Goal: Task Accomplishment & Management: Complete application form

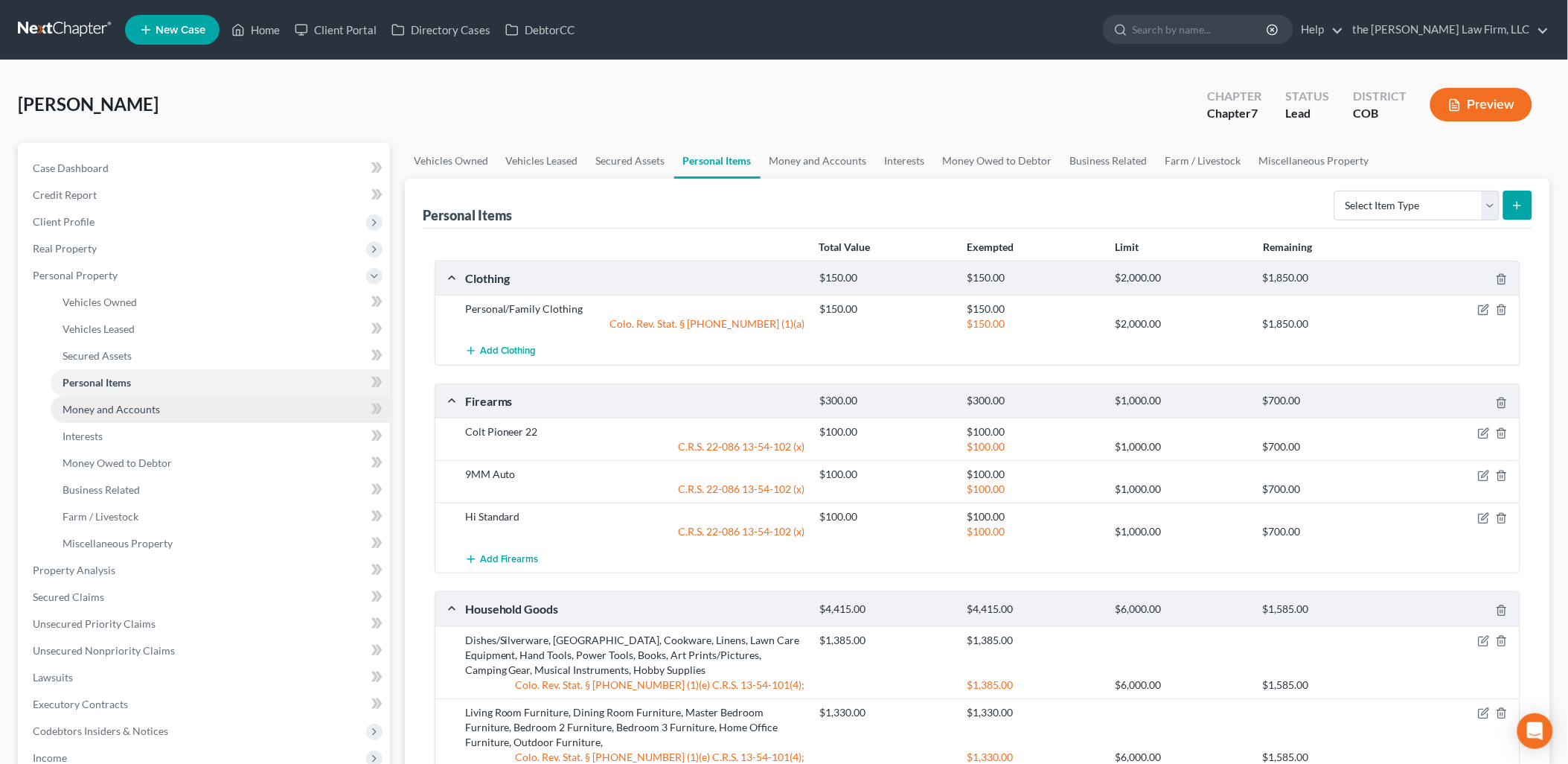
click at [129, 410] on span "Money and Accounts" at bounding box center [111, 409] width 97 height 13
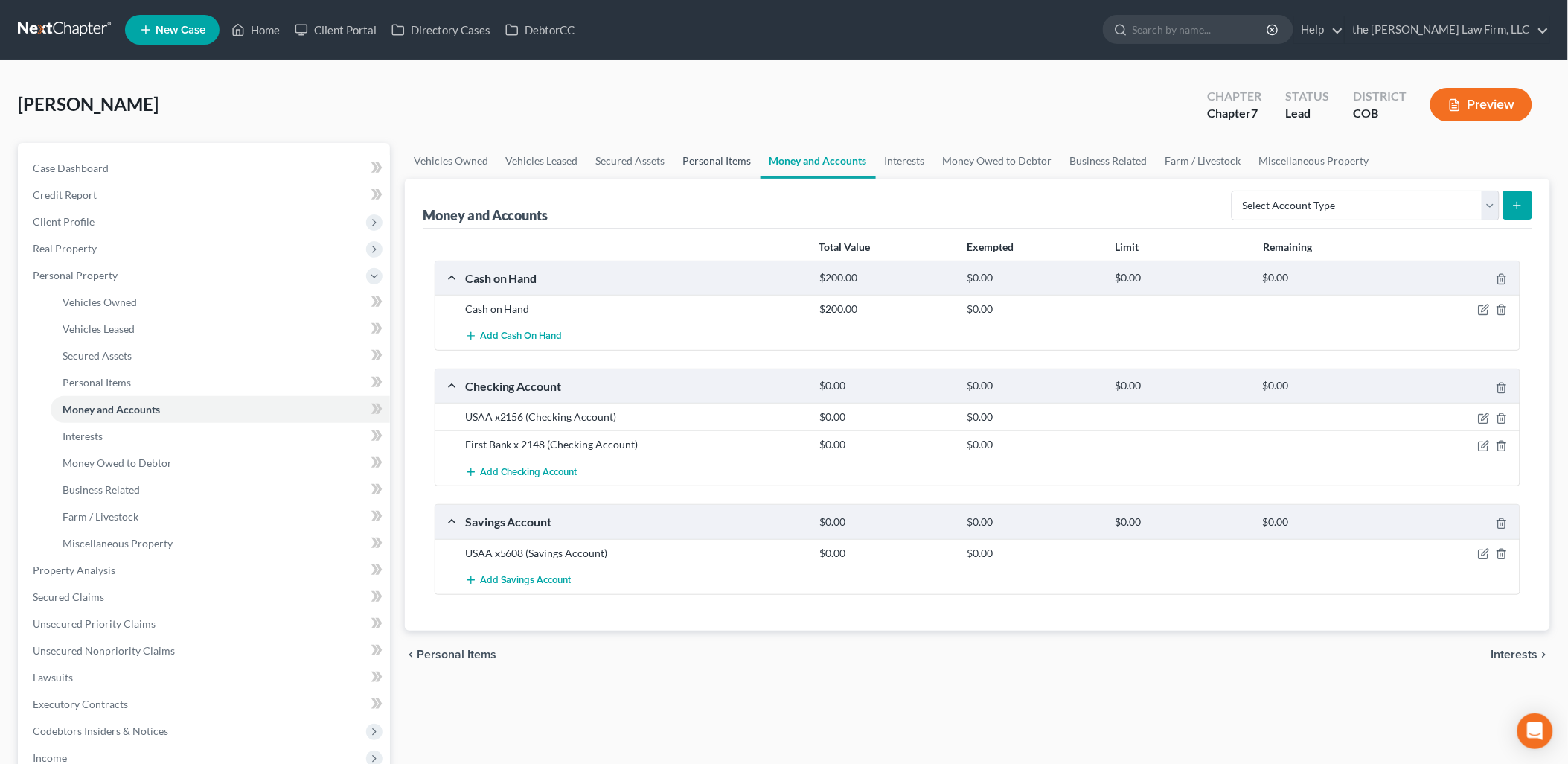
click at [706, 146] on link "Personal Items" at bounding box center [717, 161] width 86 height 36
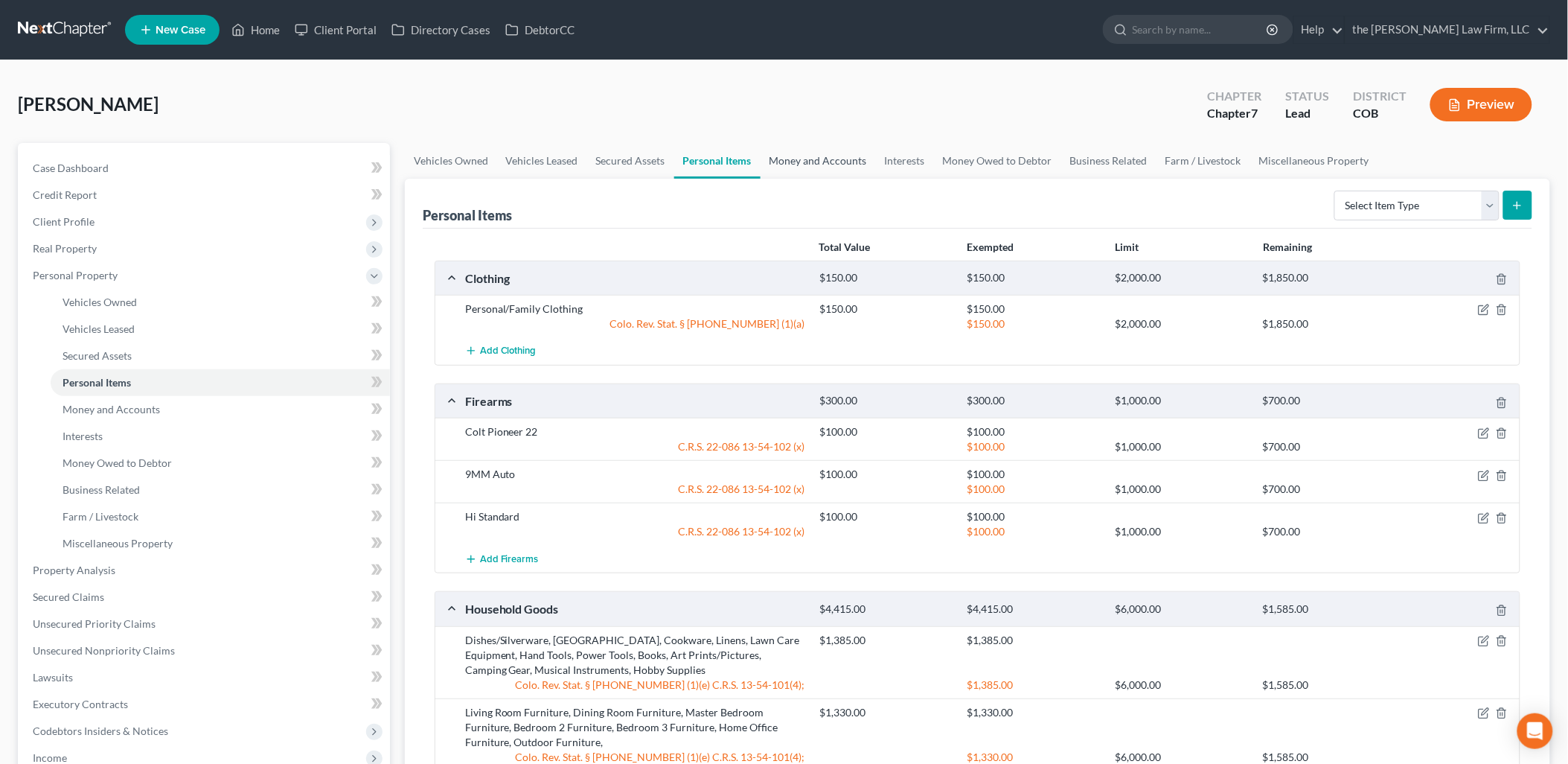
click at [821, 152] on link "Money and Accounts" at bounding box center [818, 161] width 115 height 36
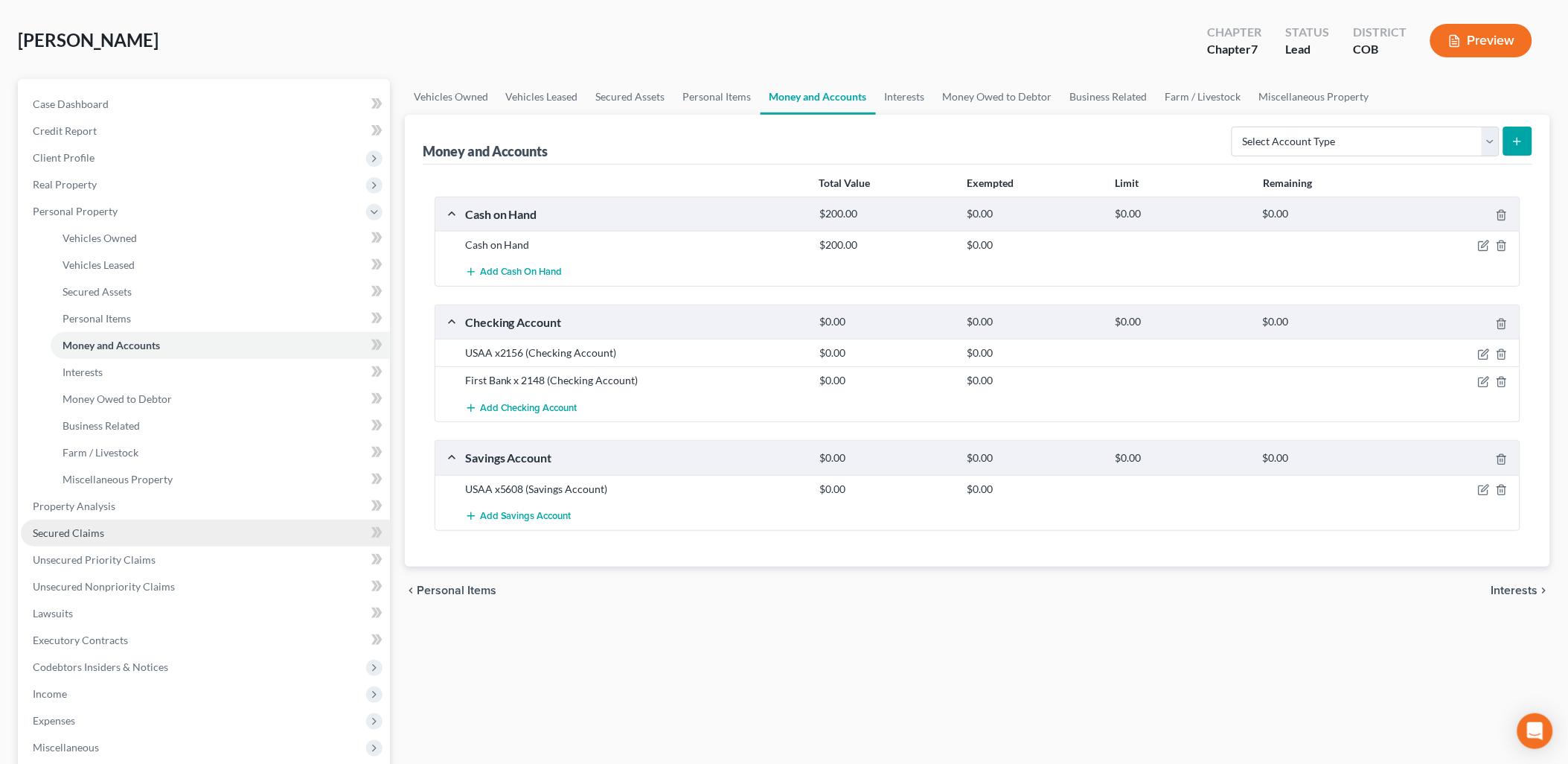
scroll to position [82, 0]
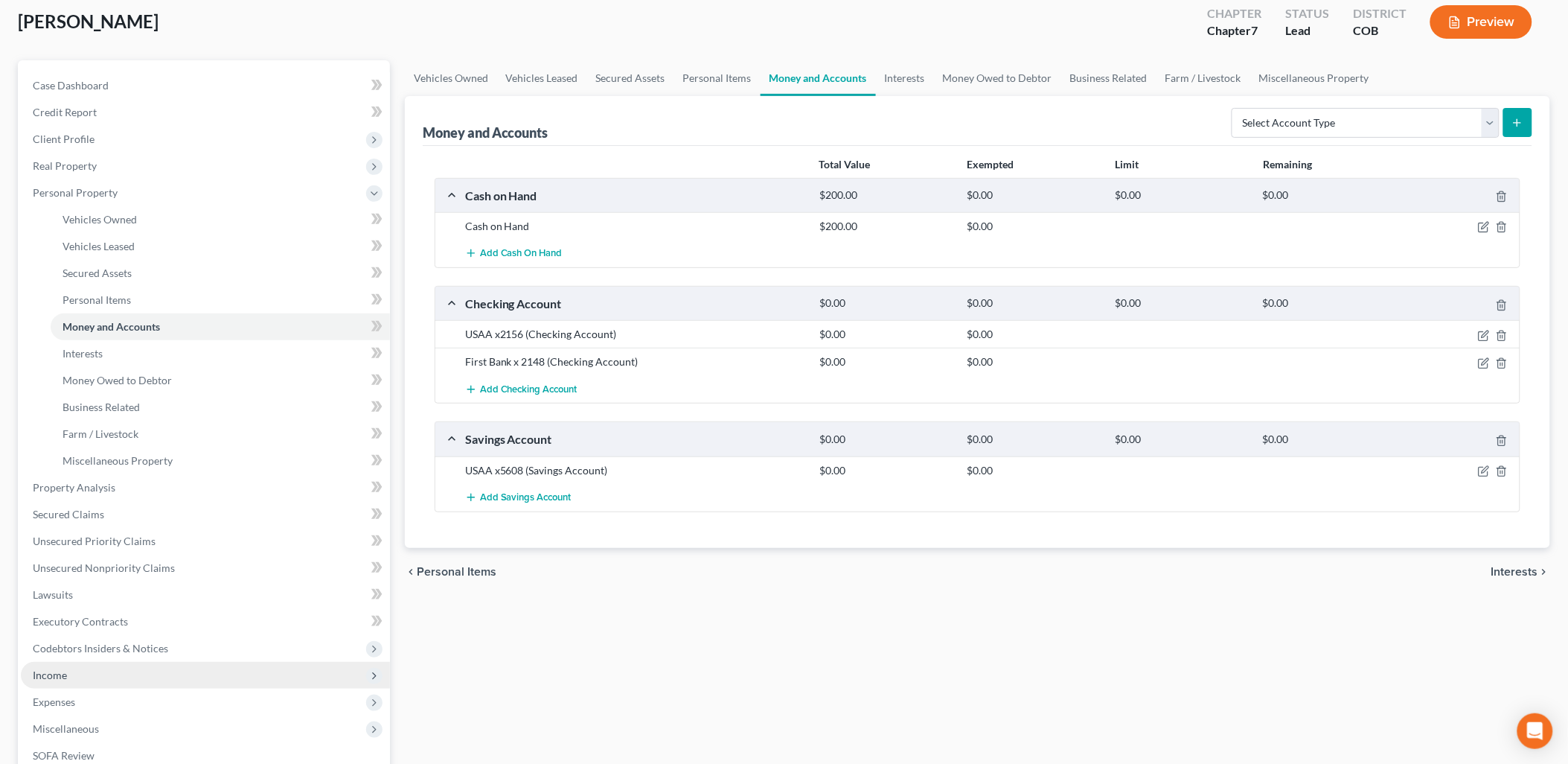
click at [89, 682] on span "Income" at bounding box center [206, 675] width 369 height 27
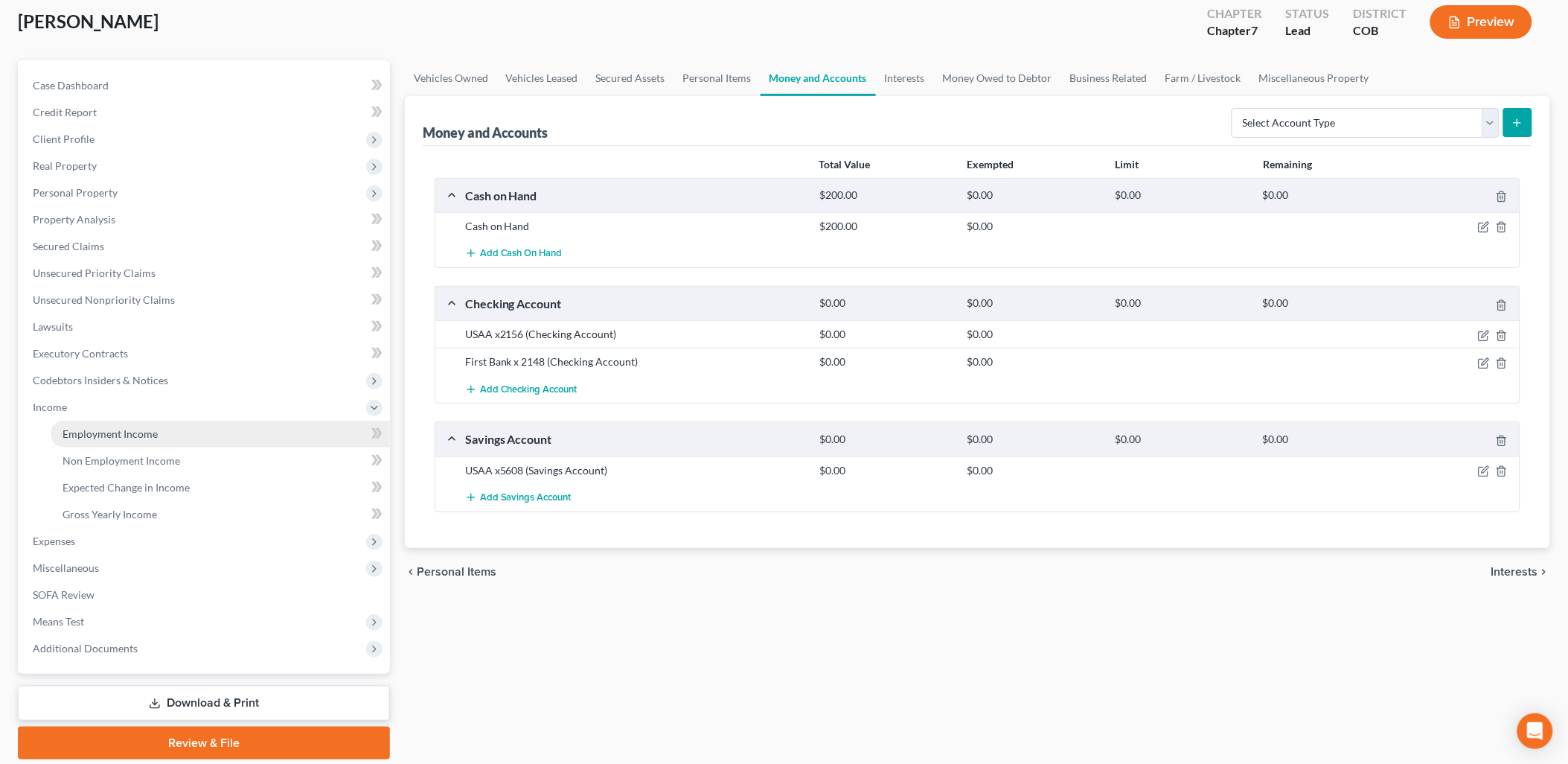
click at [173, 430] on link "Employment Income" at bounding box center [220, 434] width 339 height 27
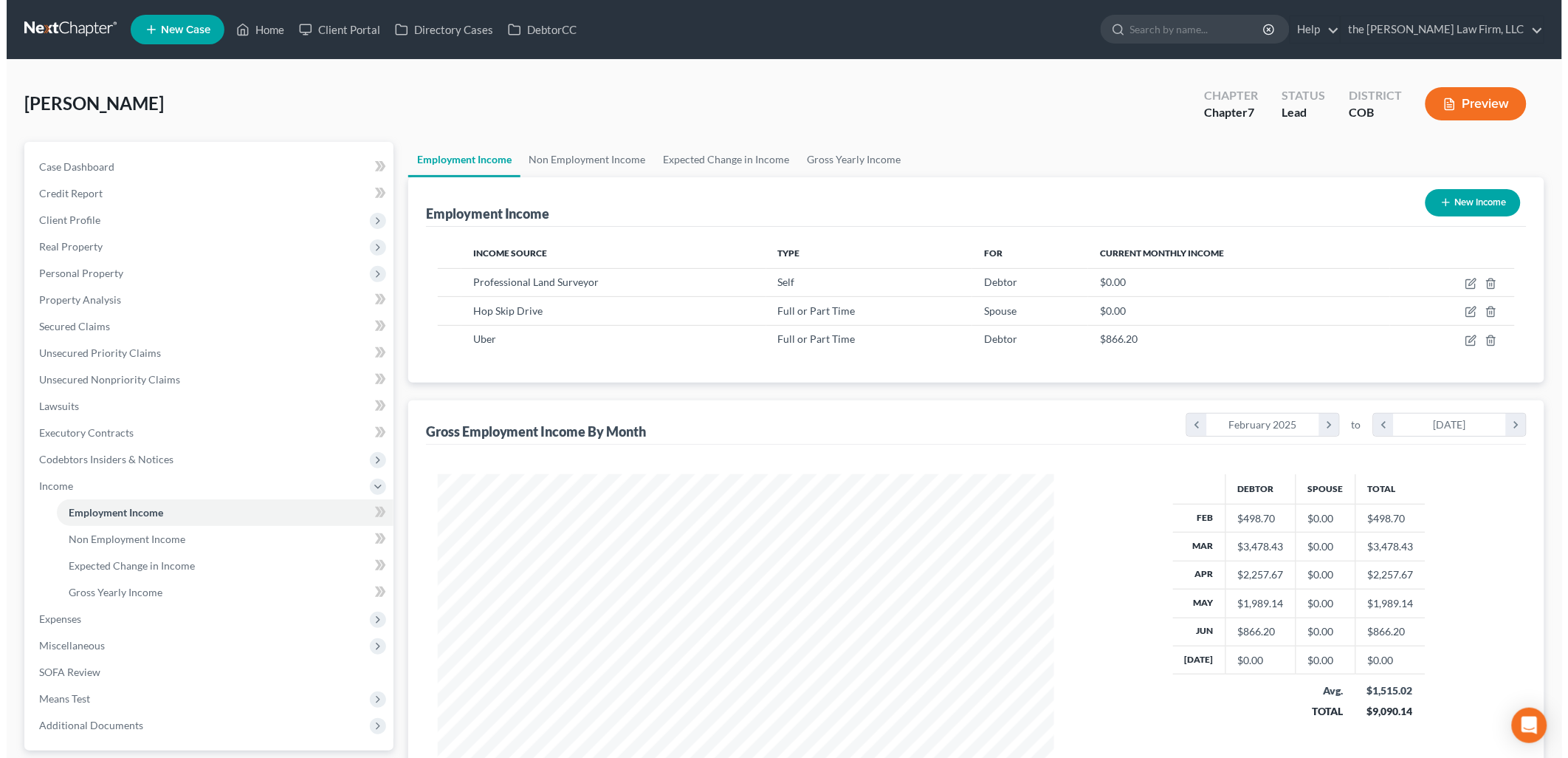
scroll to position [308, 646]
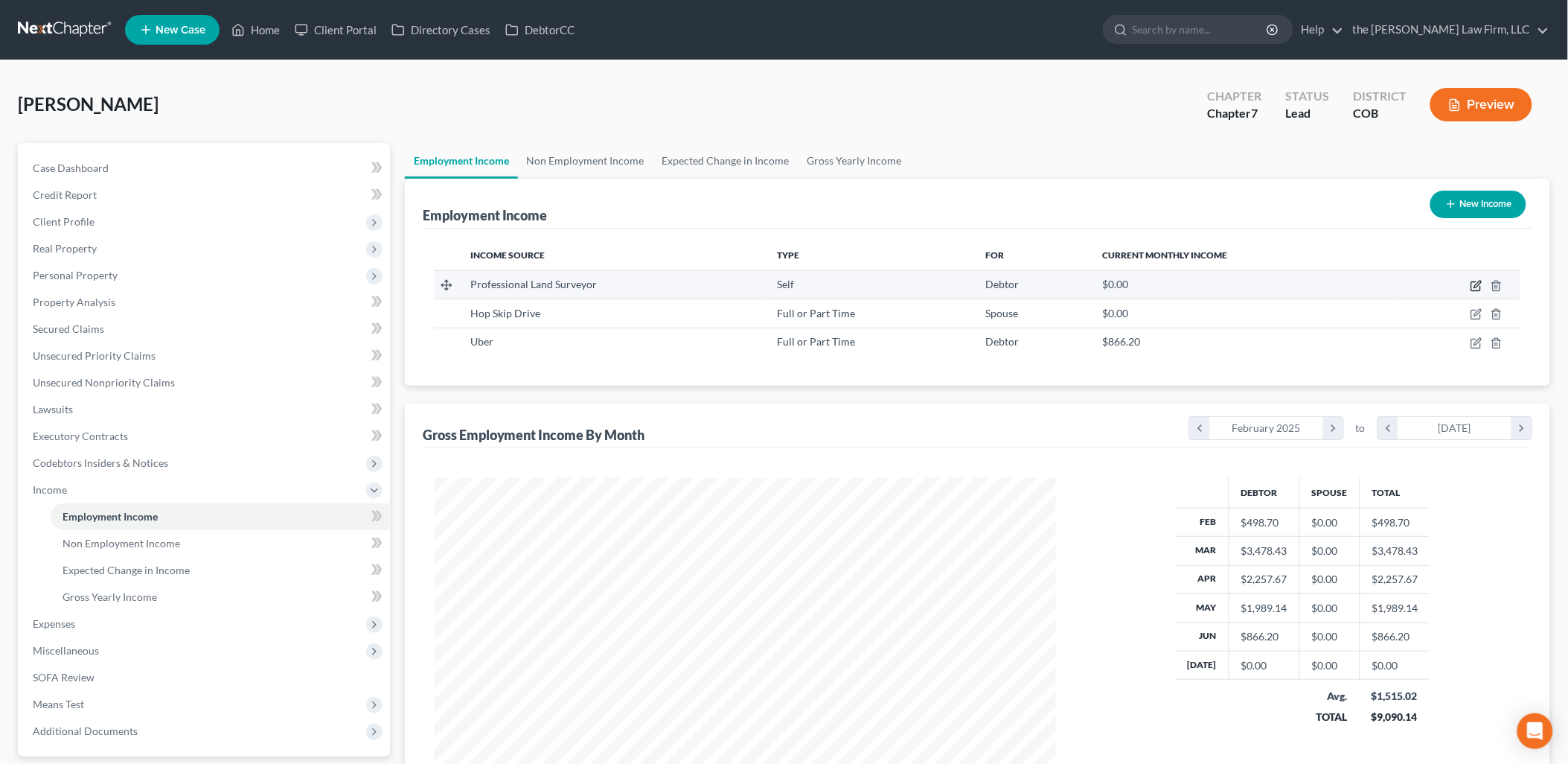
click at [1475, 283] on icon "button" at bounding box center [1476, 286] width 12 height 12
select select "1"
select select "5"
select select "0"
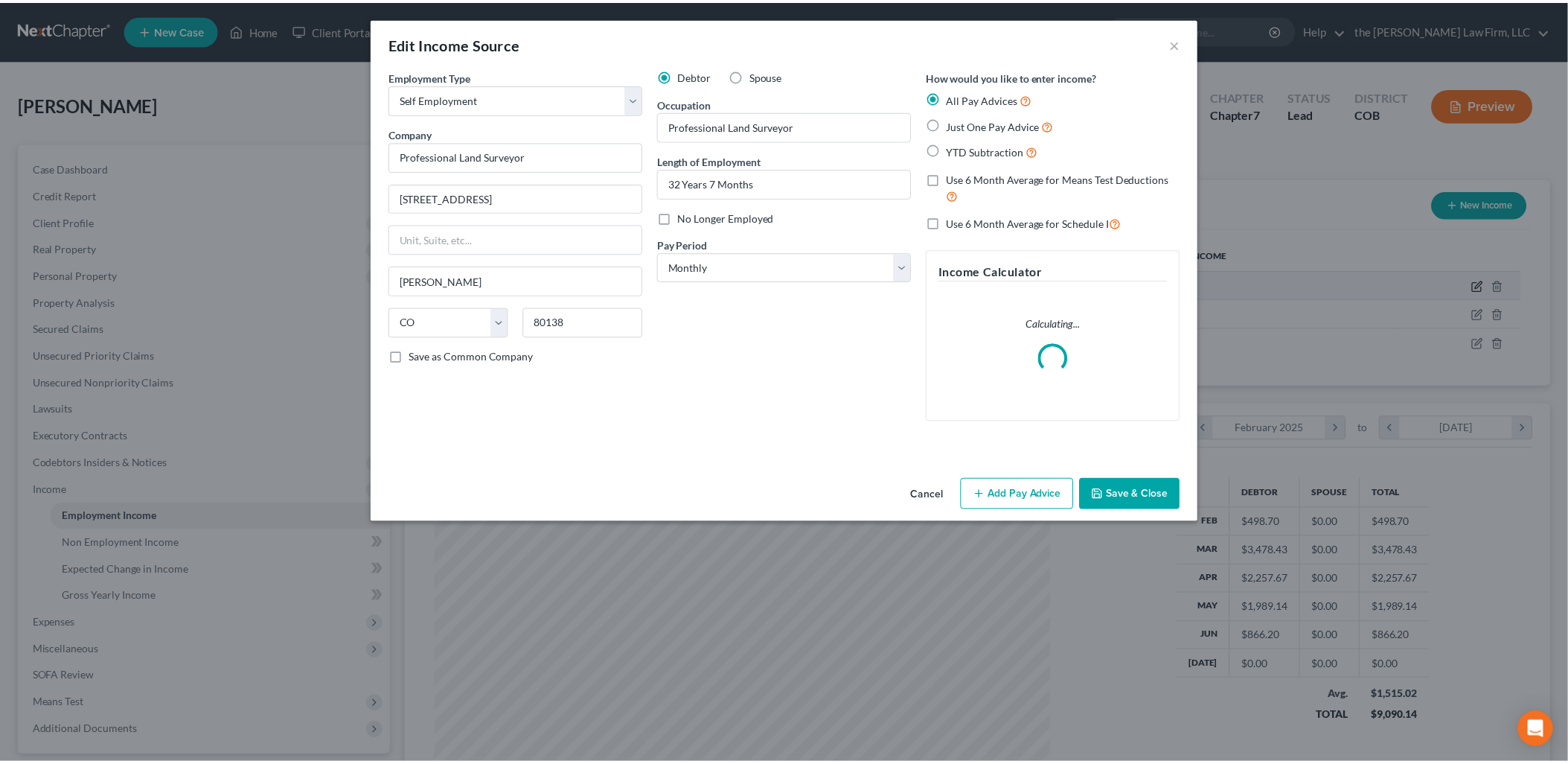
scroll to position [313, 656]
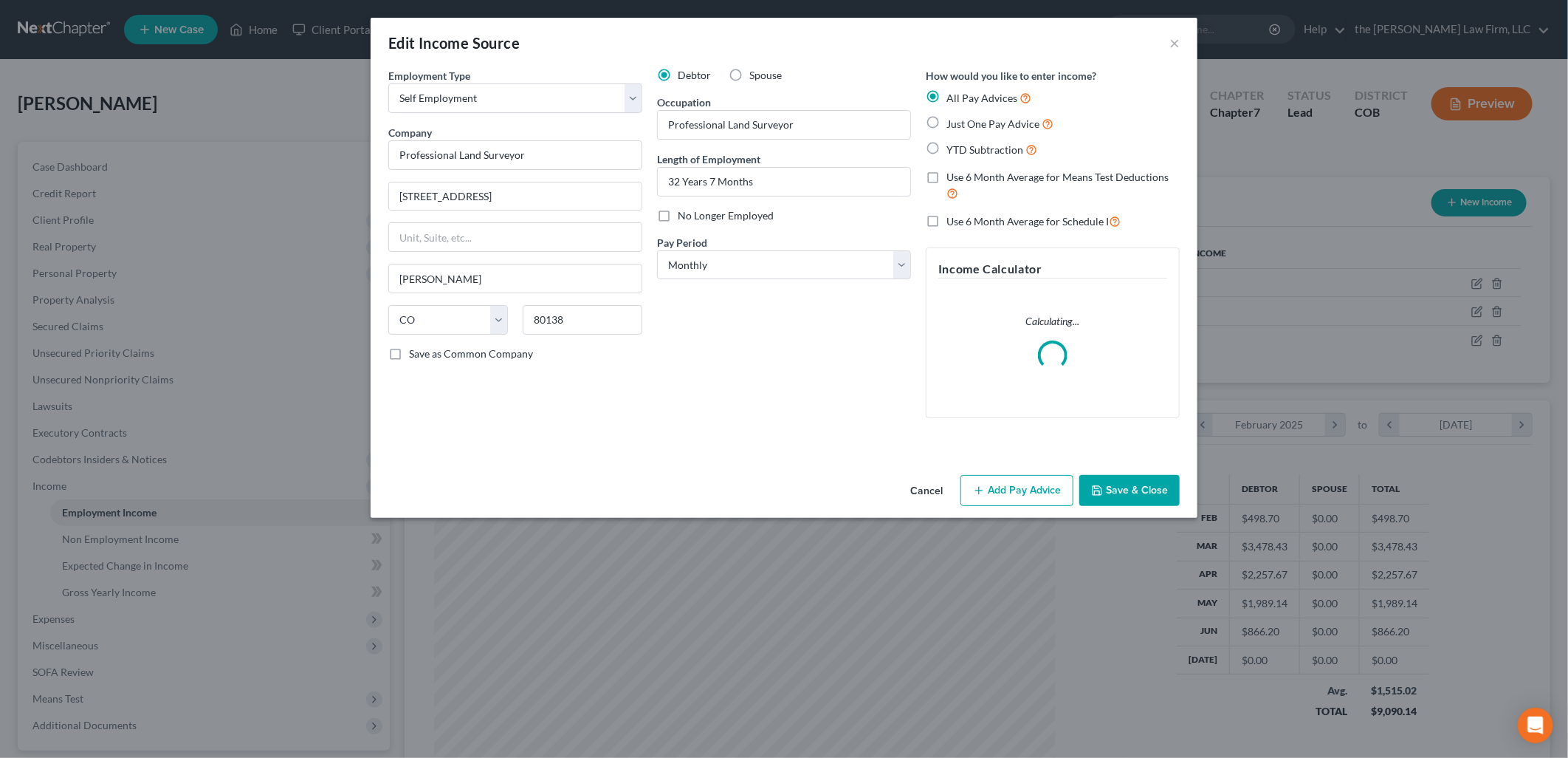
click at [1130, 488] on button "Save & Close" at bounding box center [1130, 491] width 100 height 31
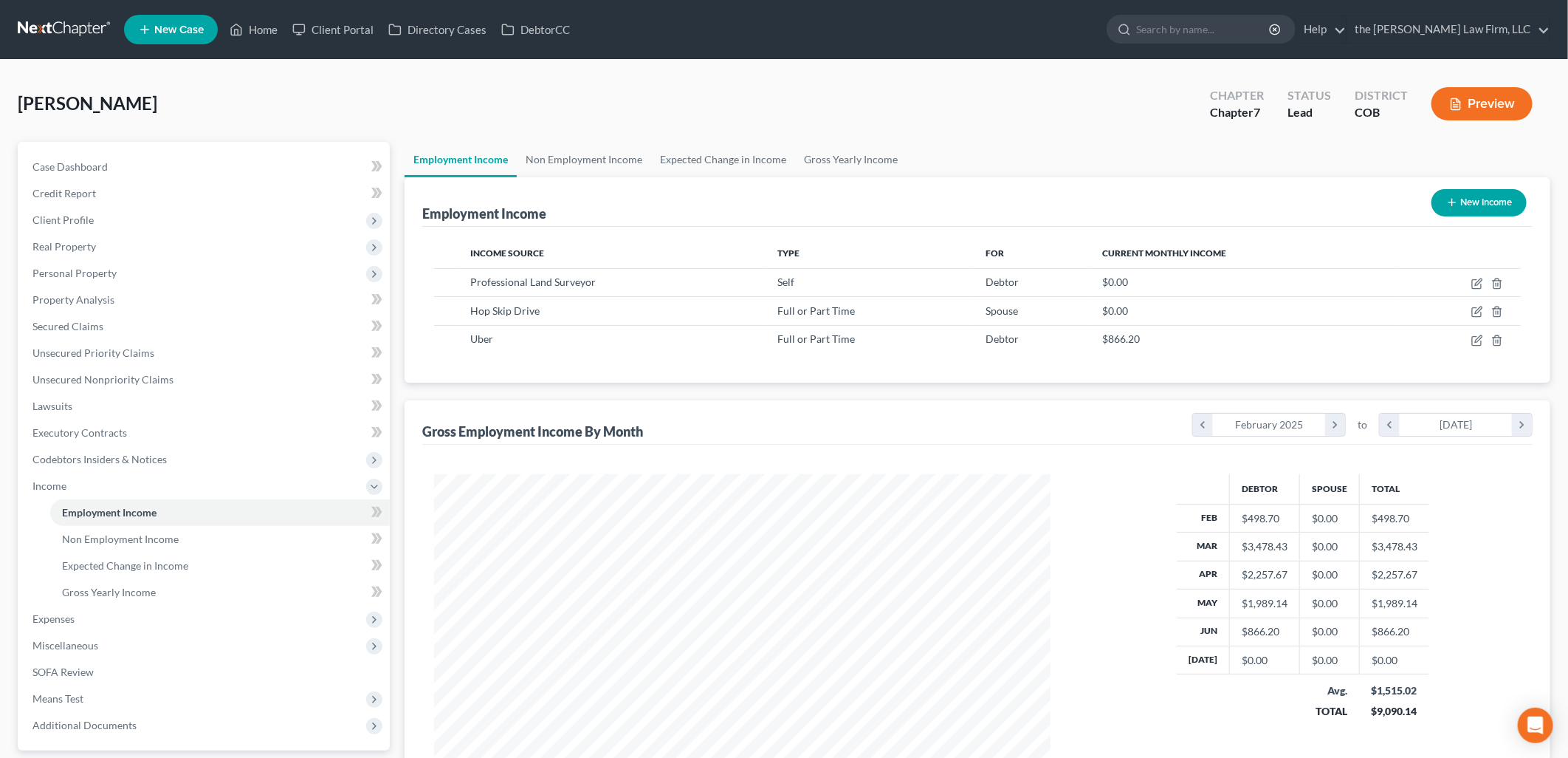
scroll to position [738528, 737731]
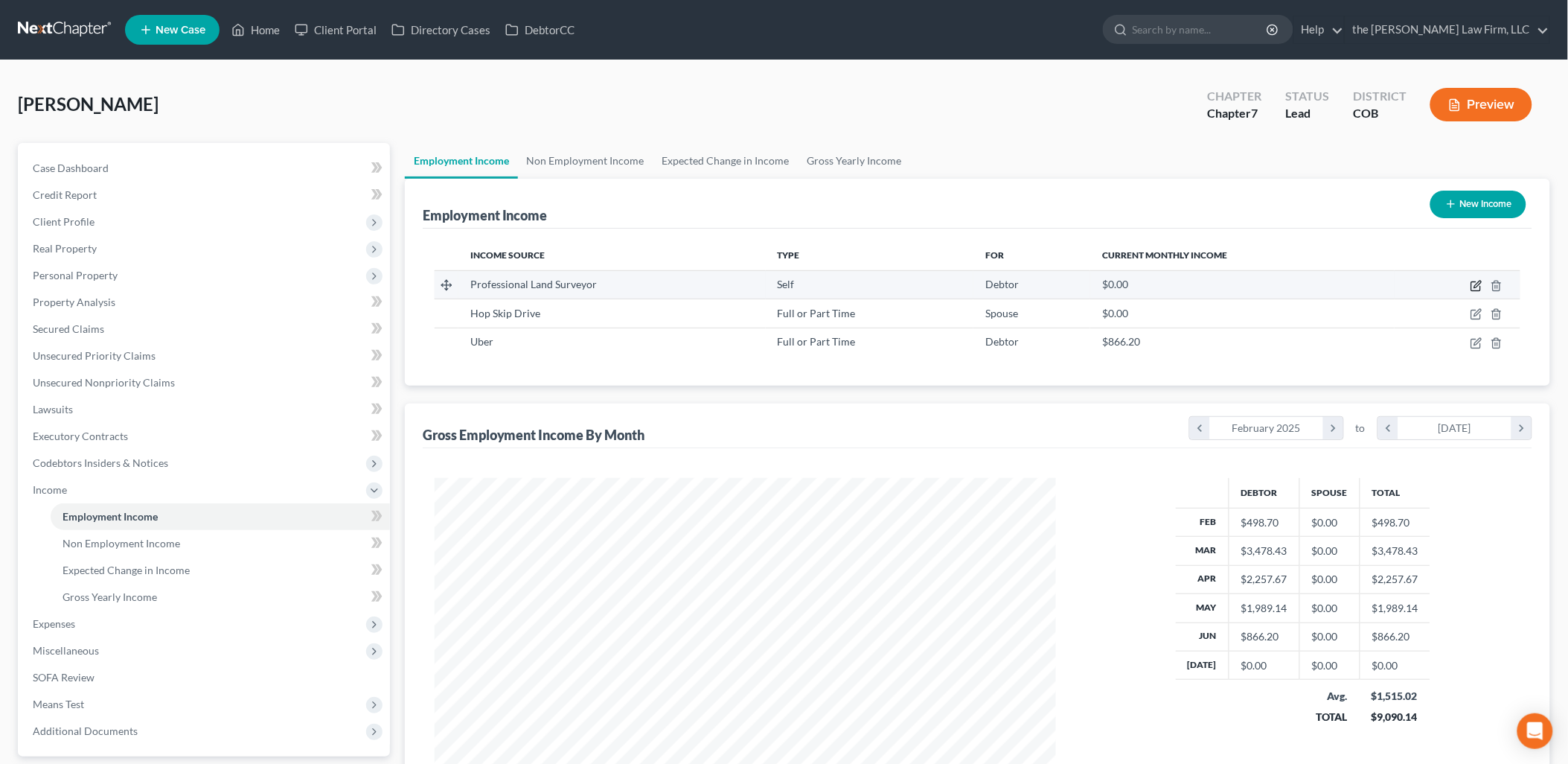
click at [1477, 280] on icon "button" at bounding box center [1476, 286] width 12 height 12
select select "1"
select select "5"
select select "0"
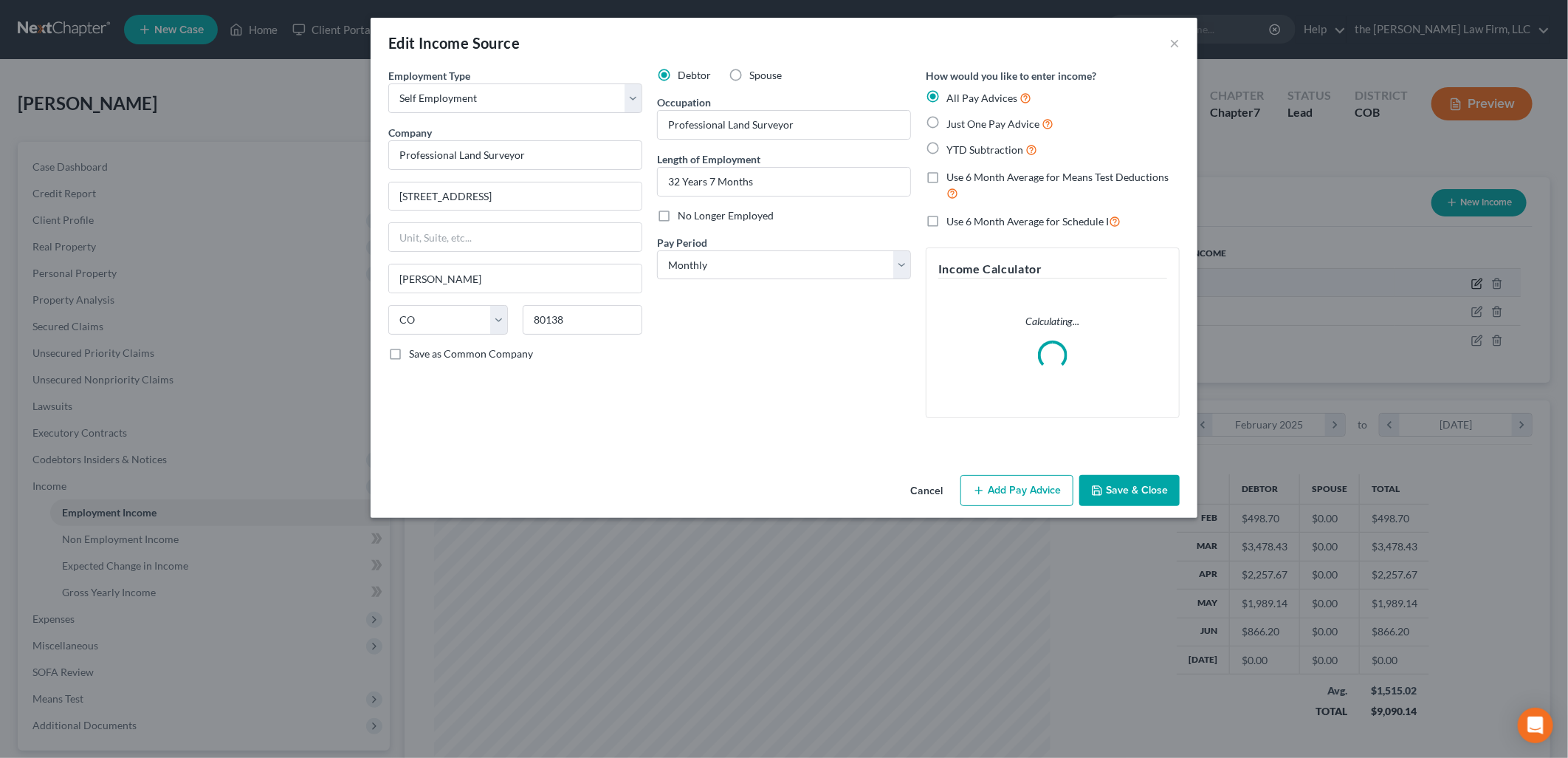
scroll to position [311, 651]
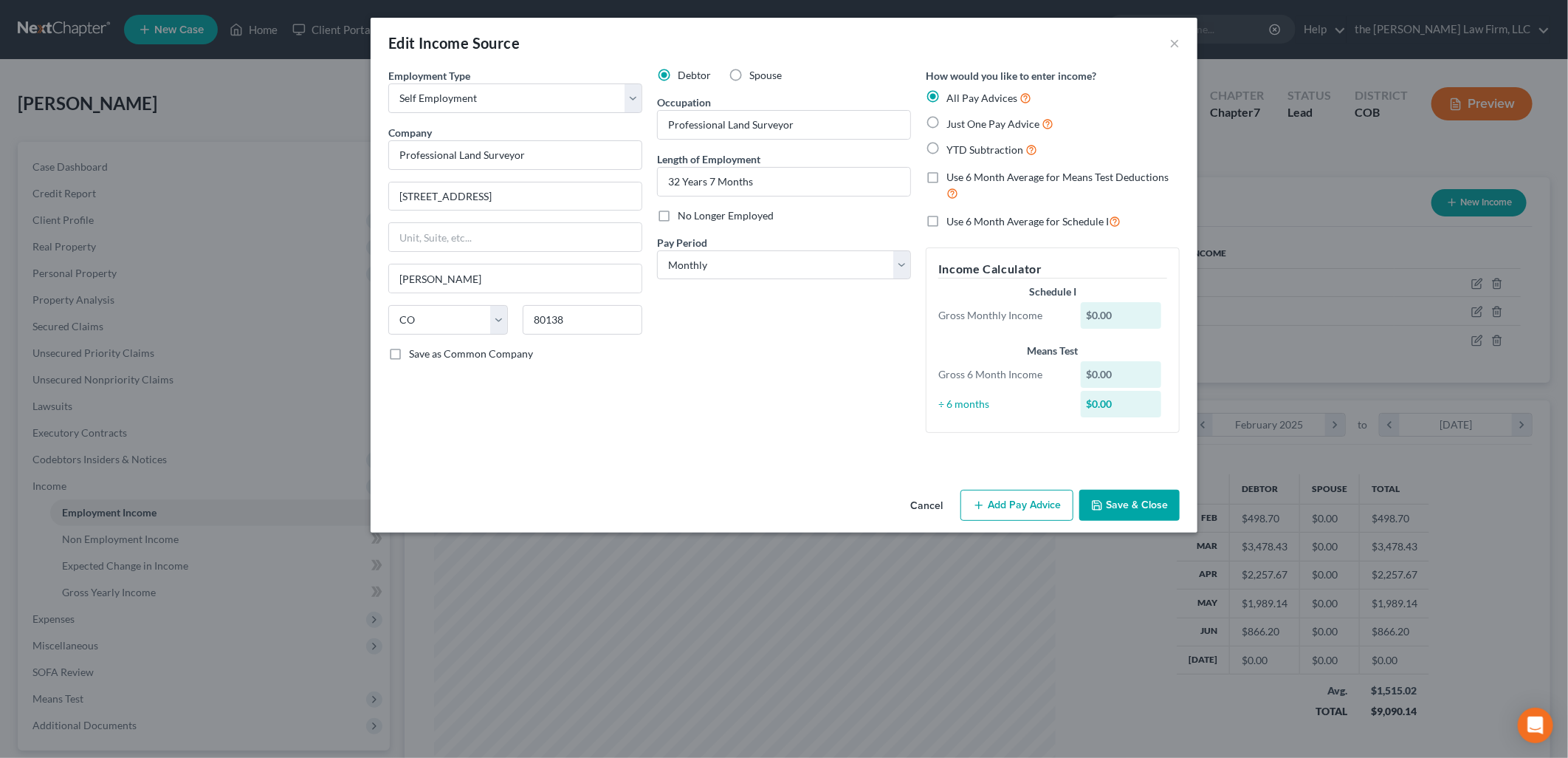
click at [1007, 495] on button "Add Pay Advice" at bounding box center [1017, 506] width 113 height 31
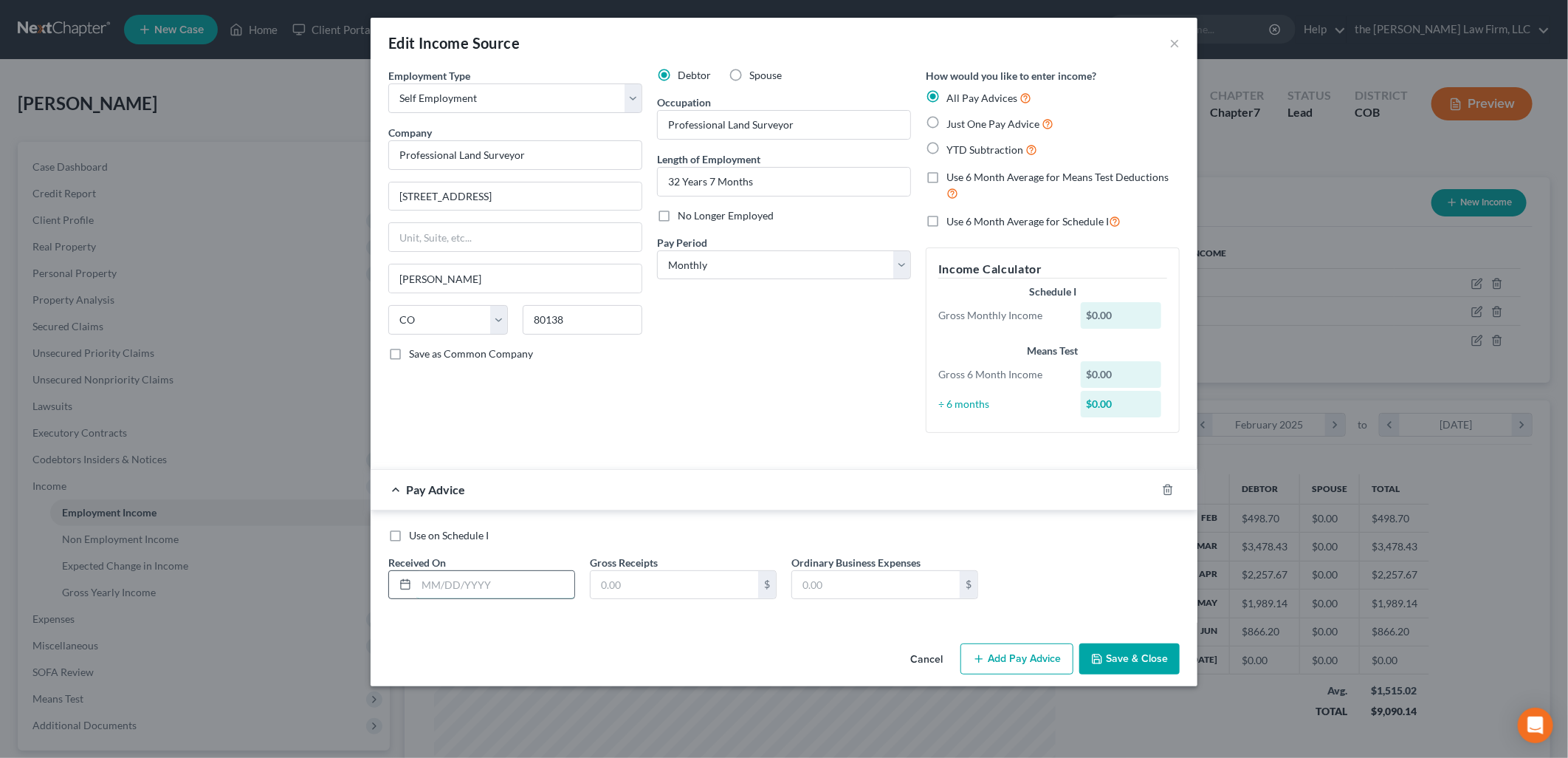
click at [487, 584] on input "text" at bounding box center [495, 585] width 158 height 28
type input "1/2025"
click at [623, 594] on input "text" at bounding box center [674, 585] width 167 height 28
type input "9,297.31"
click at [1038, 668] on button "Add Pay Advice" at bounding box center [1017, 659] width 113 height 31
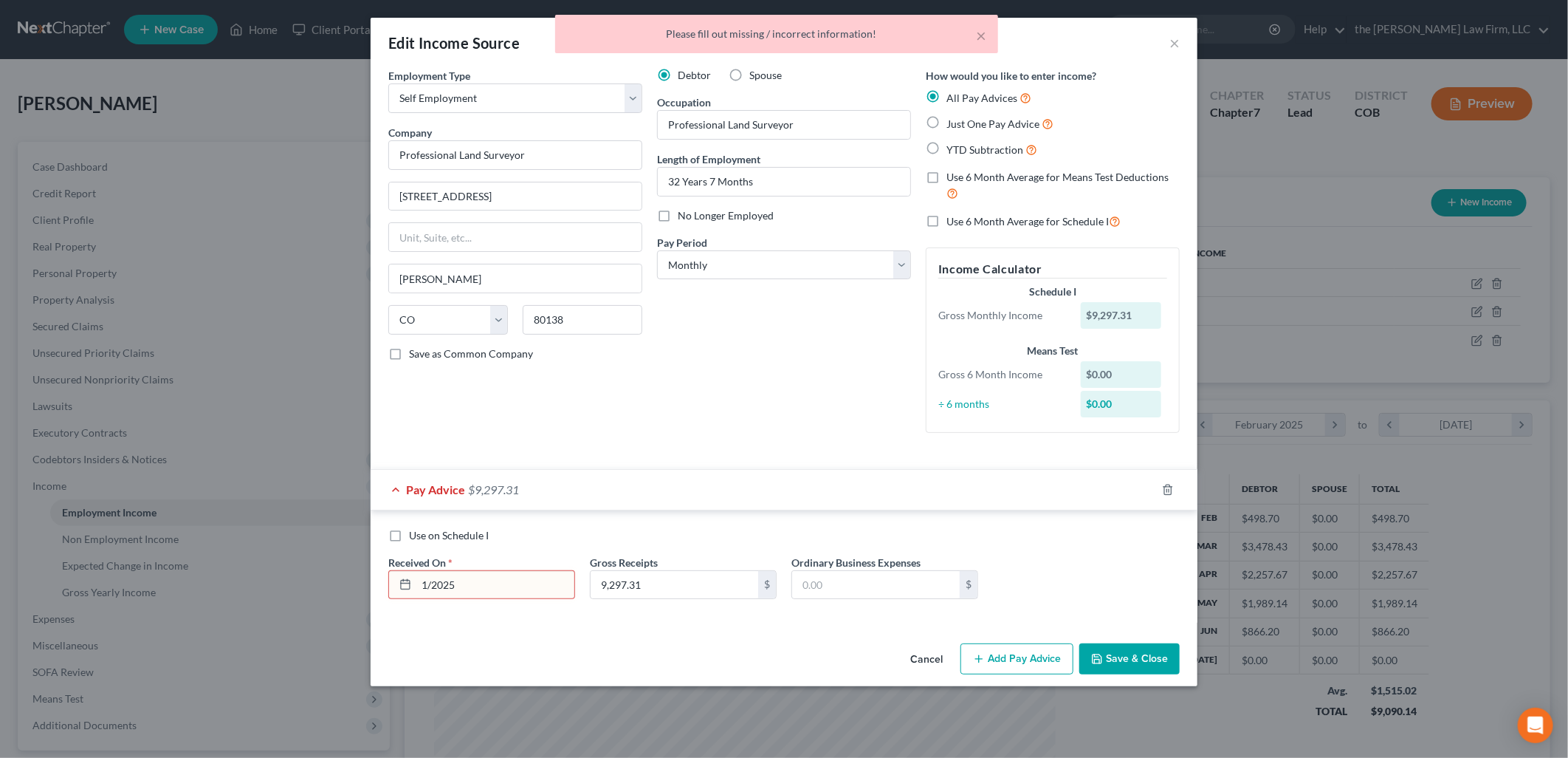
drag, startPoint x: 485, startPoint y: 580, endPoint x: 402, endPoint y: 587, distance: 83.3
click at [402, 587] on div "1/2025" at bounding box center [482, 585] width 187 height 30
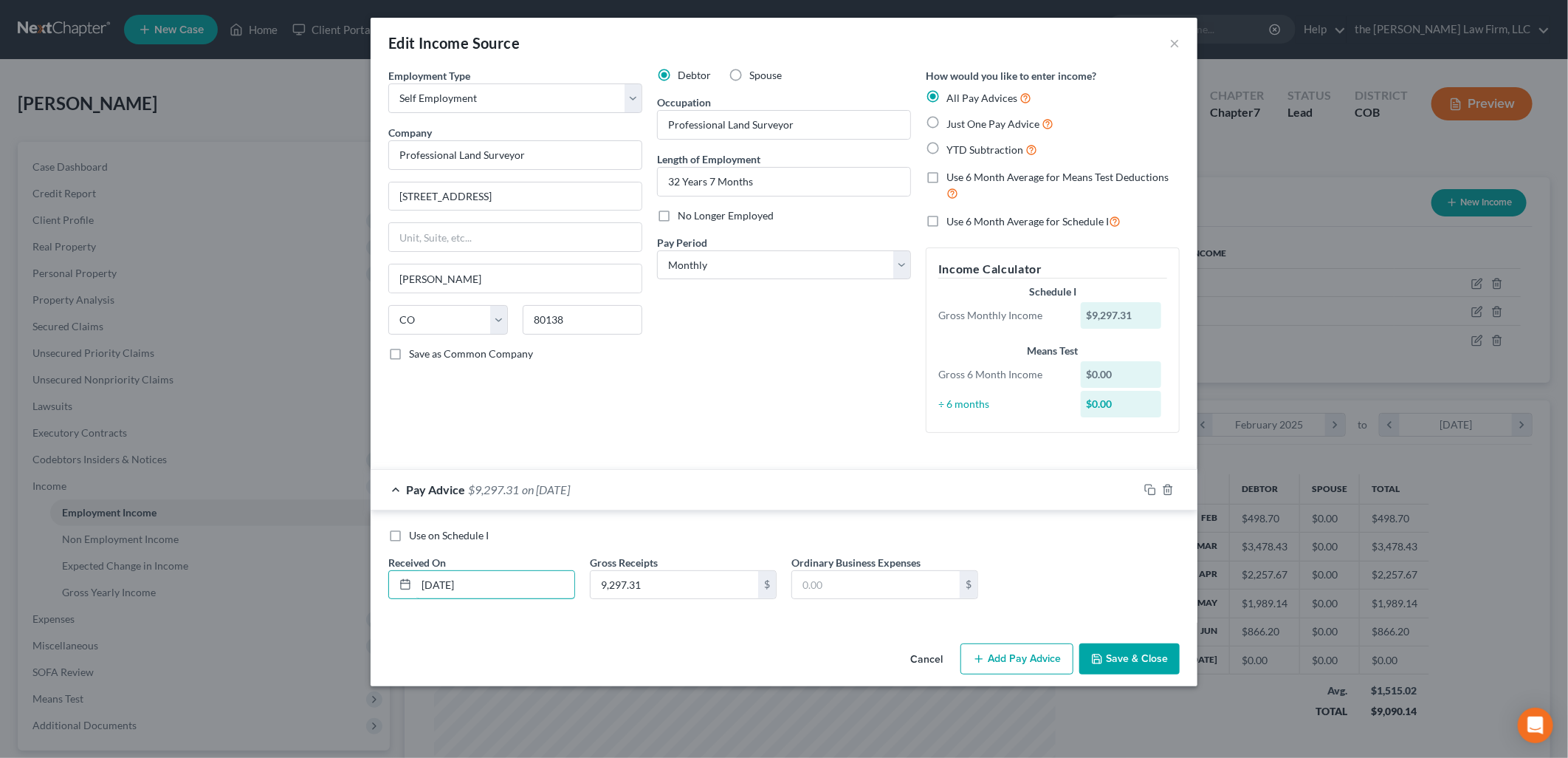
type input "[DATE]"
click at [1021, 658] on button "Add Pay Advice" at bounding box center [1017, 659] width 113 height 31
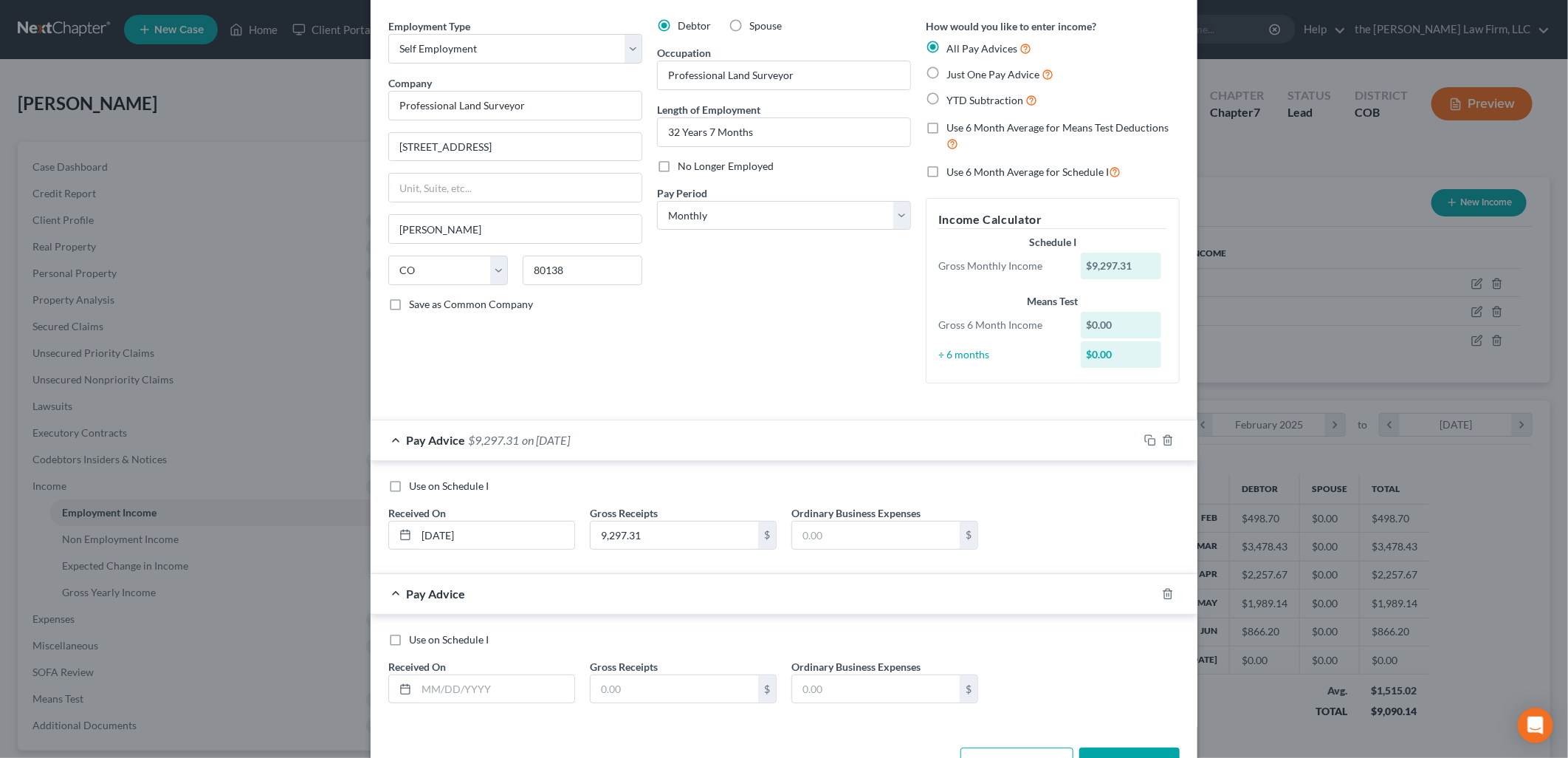
scroll to position [100, 0]
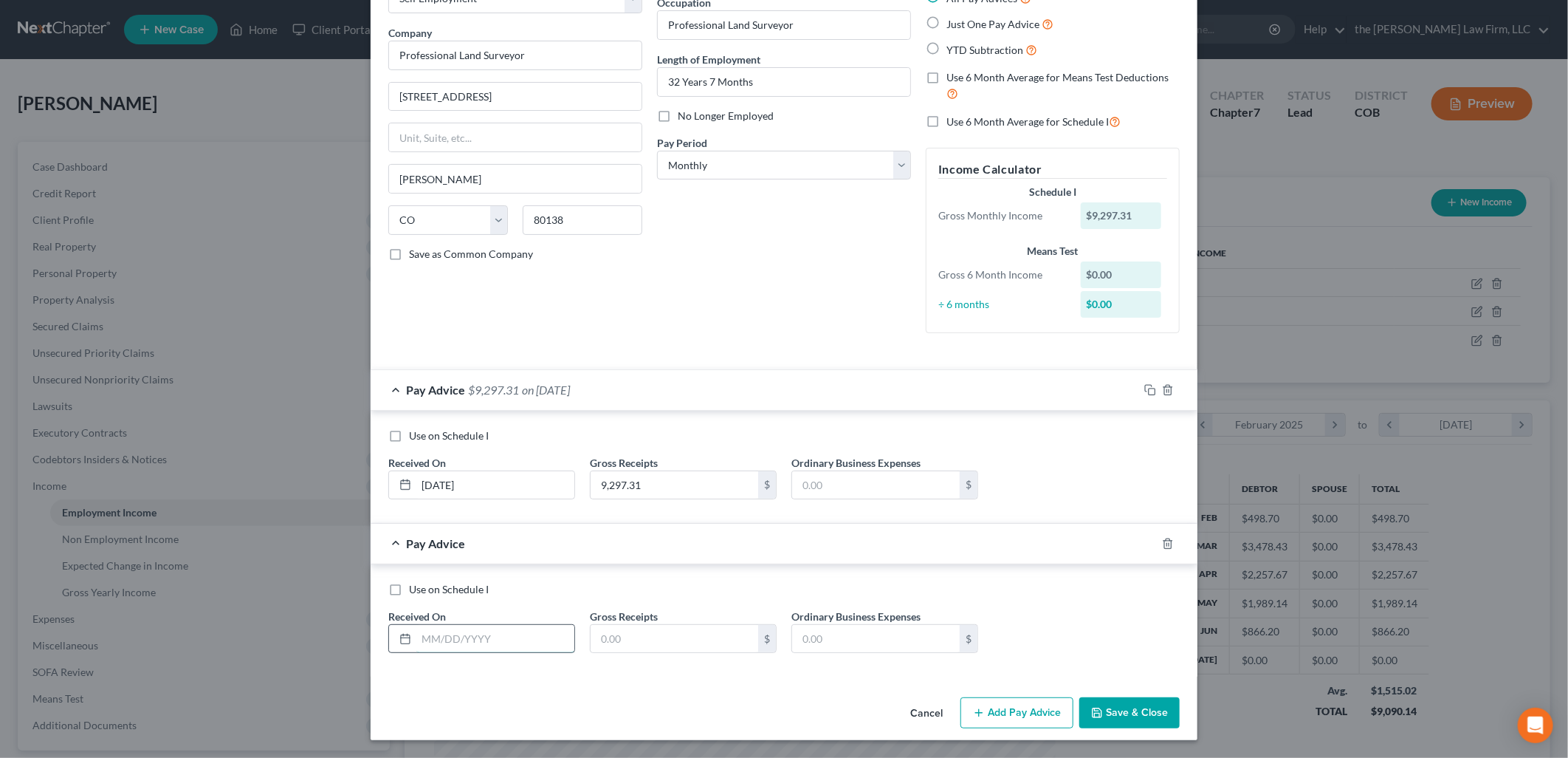
click at [473, 644] on input "text" at bounding box center [495, 639] width 158 height 28
type input "[DATE]"
click at [638, 646] on input "text" at bounding box center [674, 639] width 167 height 28
type input "300"
type input "0"
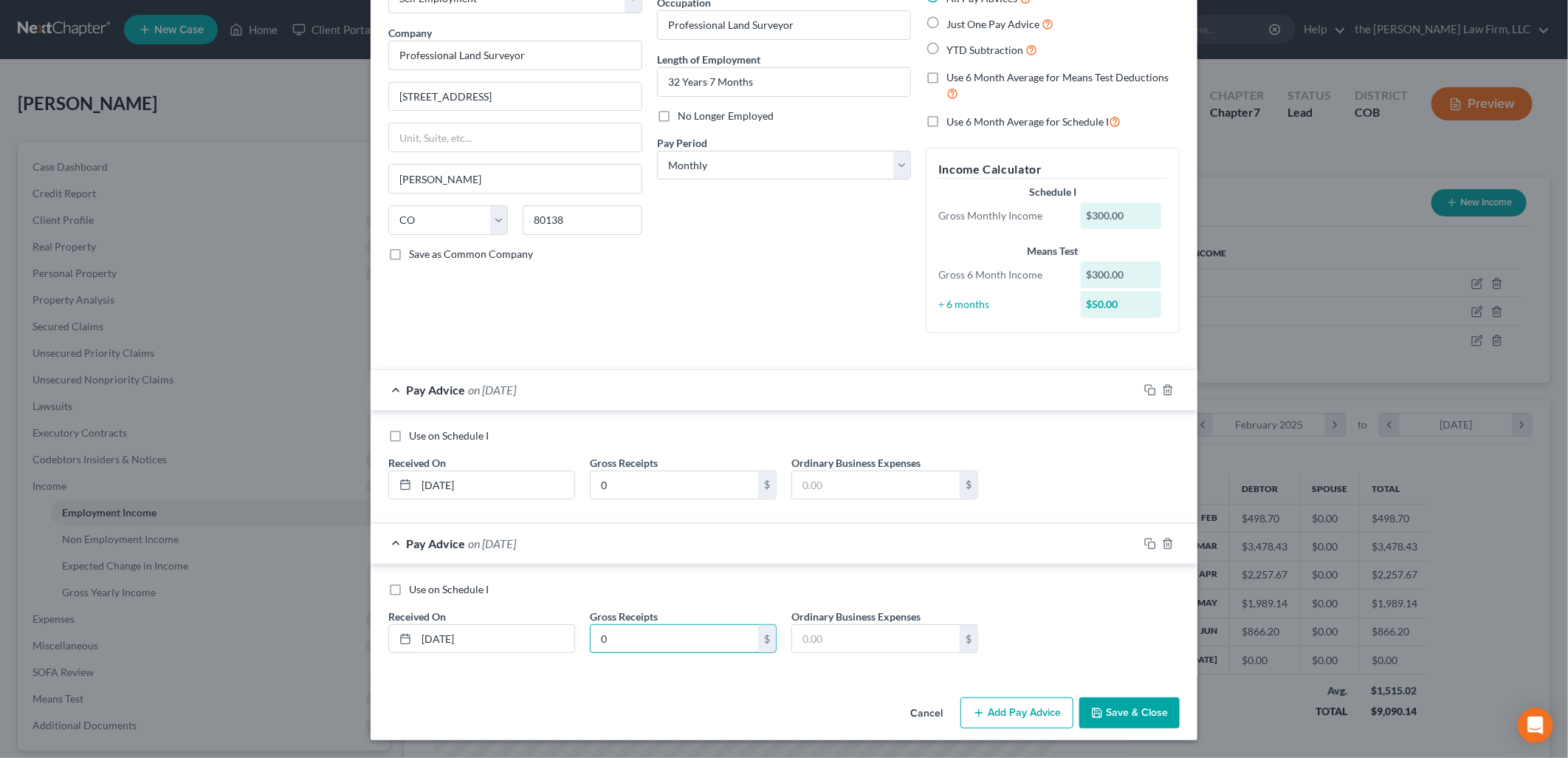
type input "0"
click at [1103, 595] on div "Use on Schedule I" at bounding box center [784, 589] width 792 height 15
click at [1060, 707] on button "Add Pay Advice" at bounding box center [1017, 713] width 113 height 31
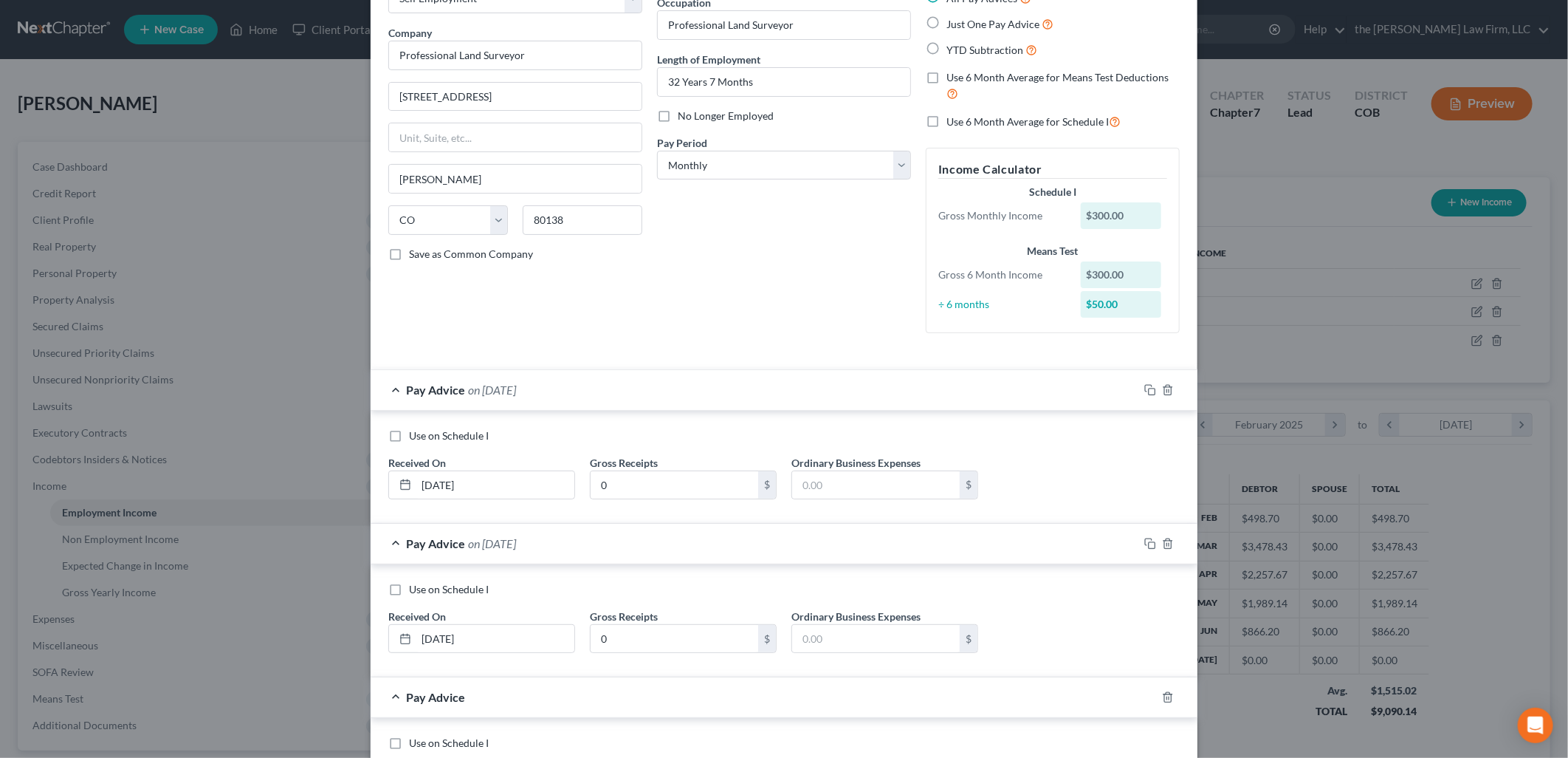
scroll to position [253, 0]
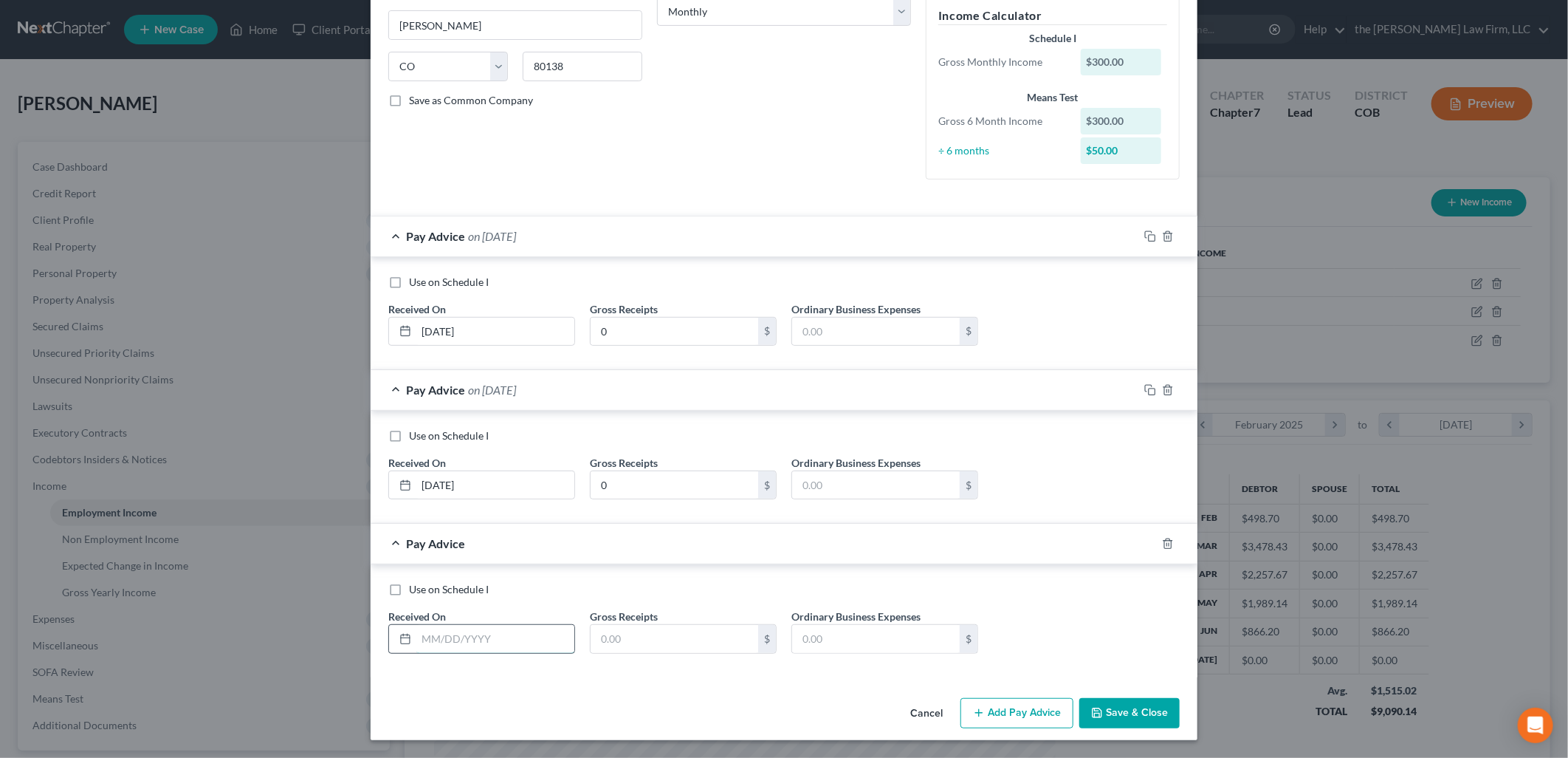
click at [418, 629] on input "text" at bounding box center [495, 639] width 158 height 28
type input "[DATE]"
click at [654, 645] on input "text" at bounding box center [674, 639] width 167 height 28
type input "7,668.20"
click at [1185, 612] on div "Use on Schedule I Received On * [DATE] Gross Receipts 7,668.20 $ Ordinary Busin…" at bounding box center [784, 621] width 827 height 113
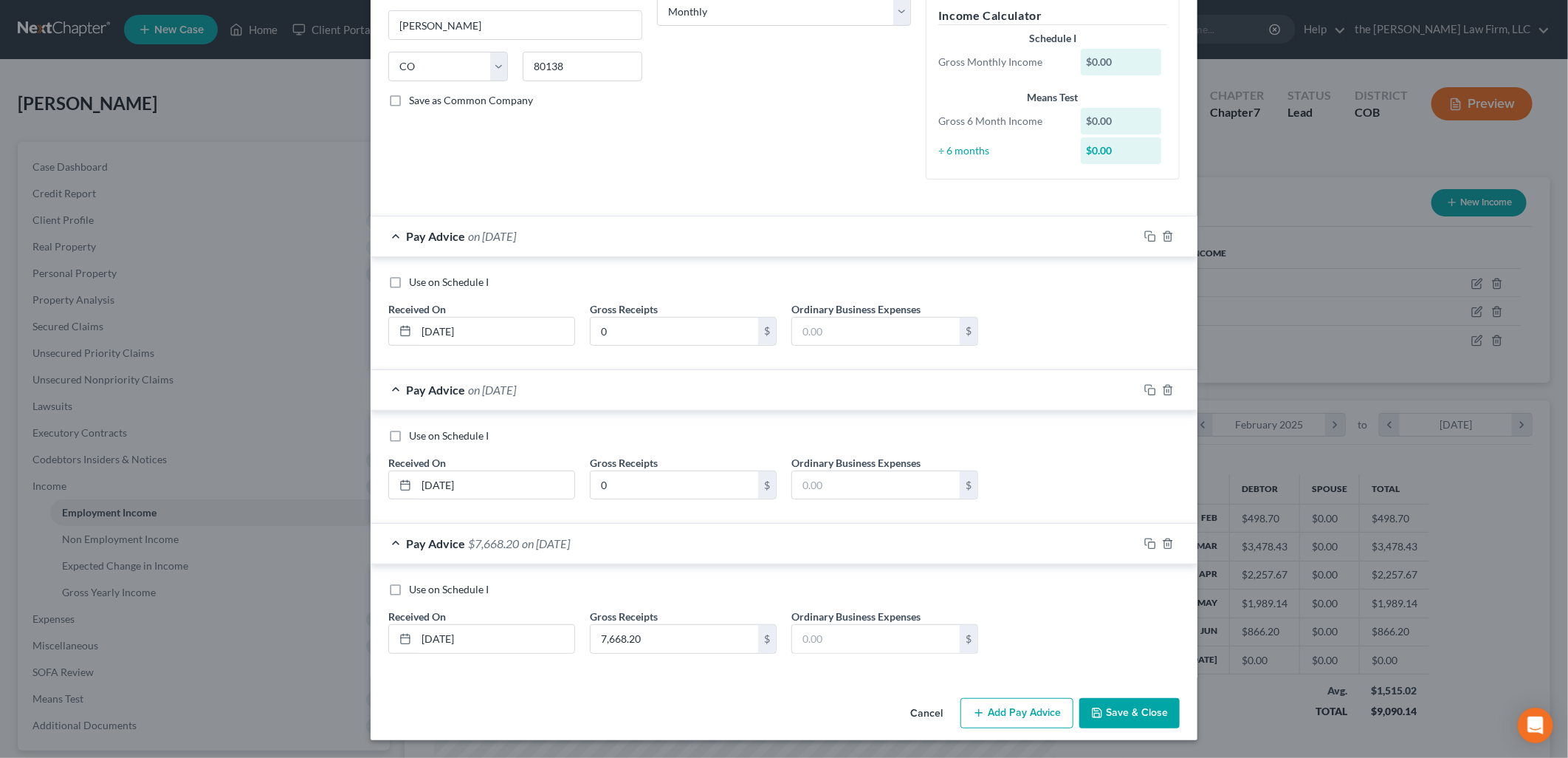
click at [1015, 595] on div "Use on Schedule I" at bounding box center [784, 589] width 792 height 15
click at [994, 707] on button "Add Pay Advice" at bounding box center [1017, 714] width 113 height 31
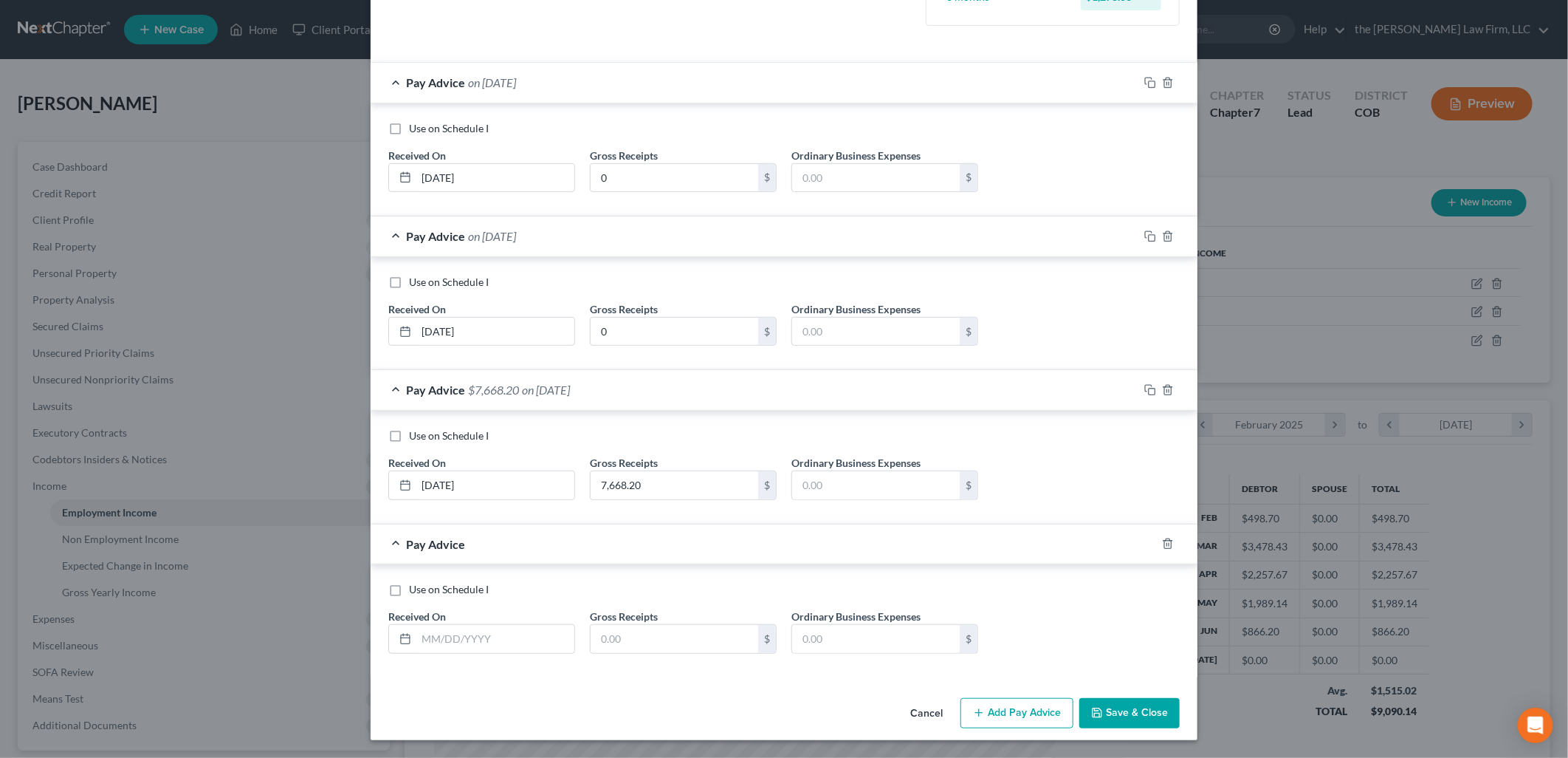
scroll to position [408, 0]
click at [522, 637] on input "text" at bounding box center [495, 639] width 158 height 28
type input "[DATE]"
click at [673, 648] on input "text" at bounding box center [674, 639] width 167 height 28
type input "300"
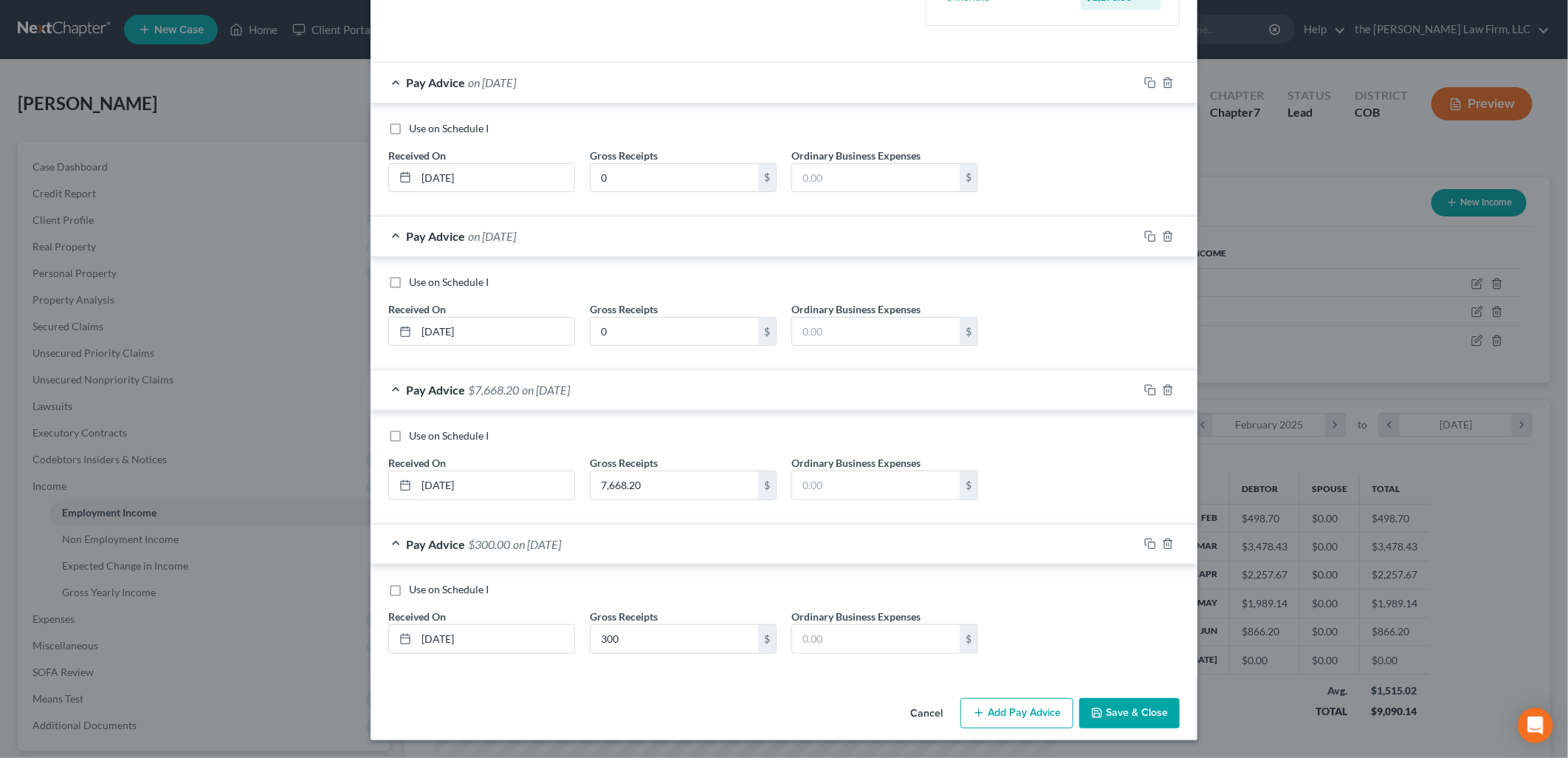
click at [1047, 696] on div "Cancel Add Pay Advice Save & Close" at bounding box center [784, 717] width 827 height 49
click at [1011, 707] on button "Add Pay Advice" at bounding box center [1017, 714] width 113 height 31
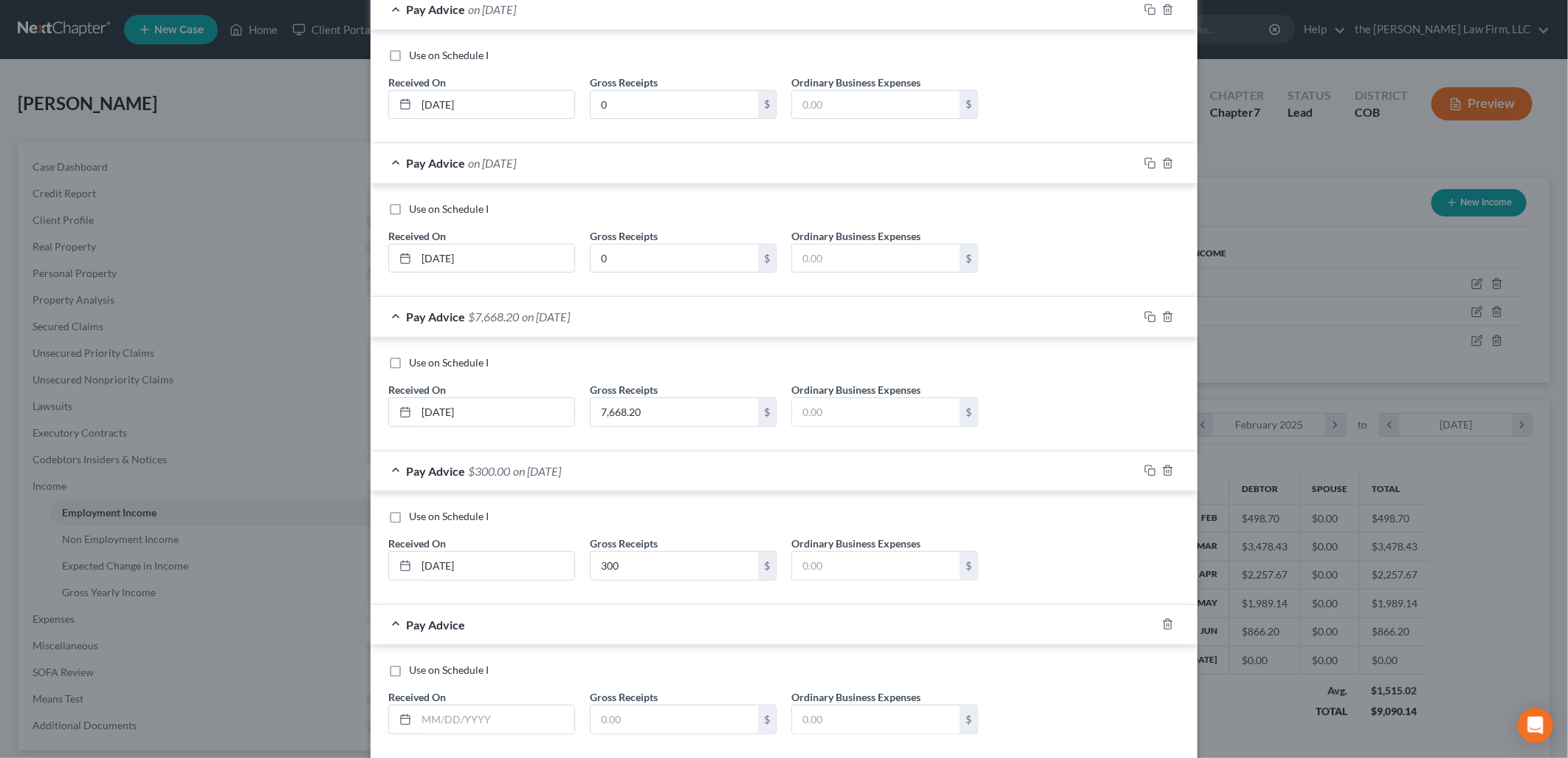
scroll to position [562, 0]
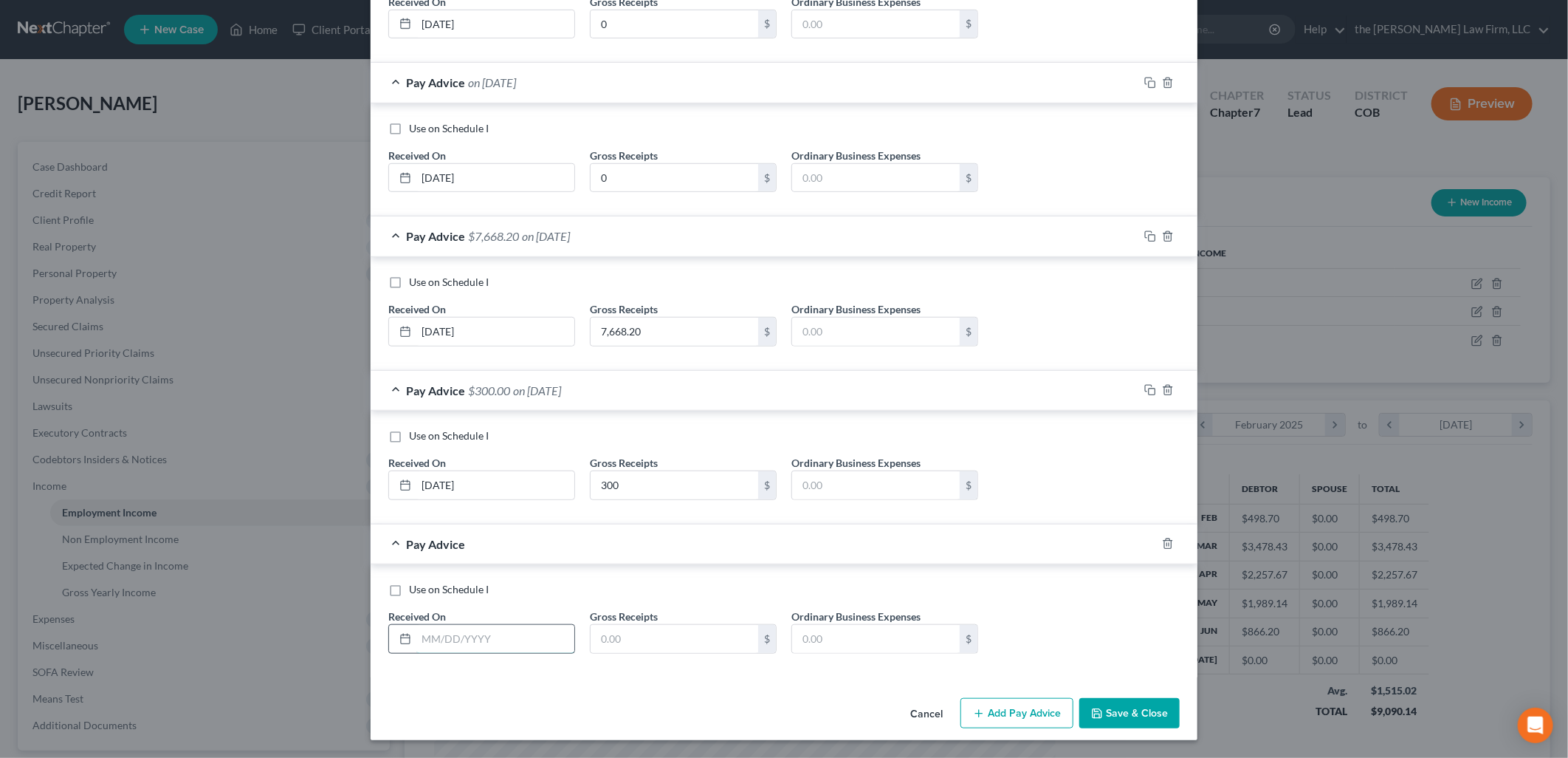
click at [467, 637] on input "text" at bounding box center [495, 639] width 158 height 28
drag, startPoint x: 697, startPoint y: 278, endPoint x: 698, endPoint y: 291, distance: 13.0
click at [697, 277] on div "Use on Schedule I" at bounding box center [784, 282] width 792 height 15
type input "2,000"
click at [645, 486] on input "300" at bounding box center [674, 485] width 167 height 28
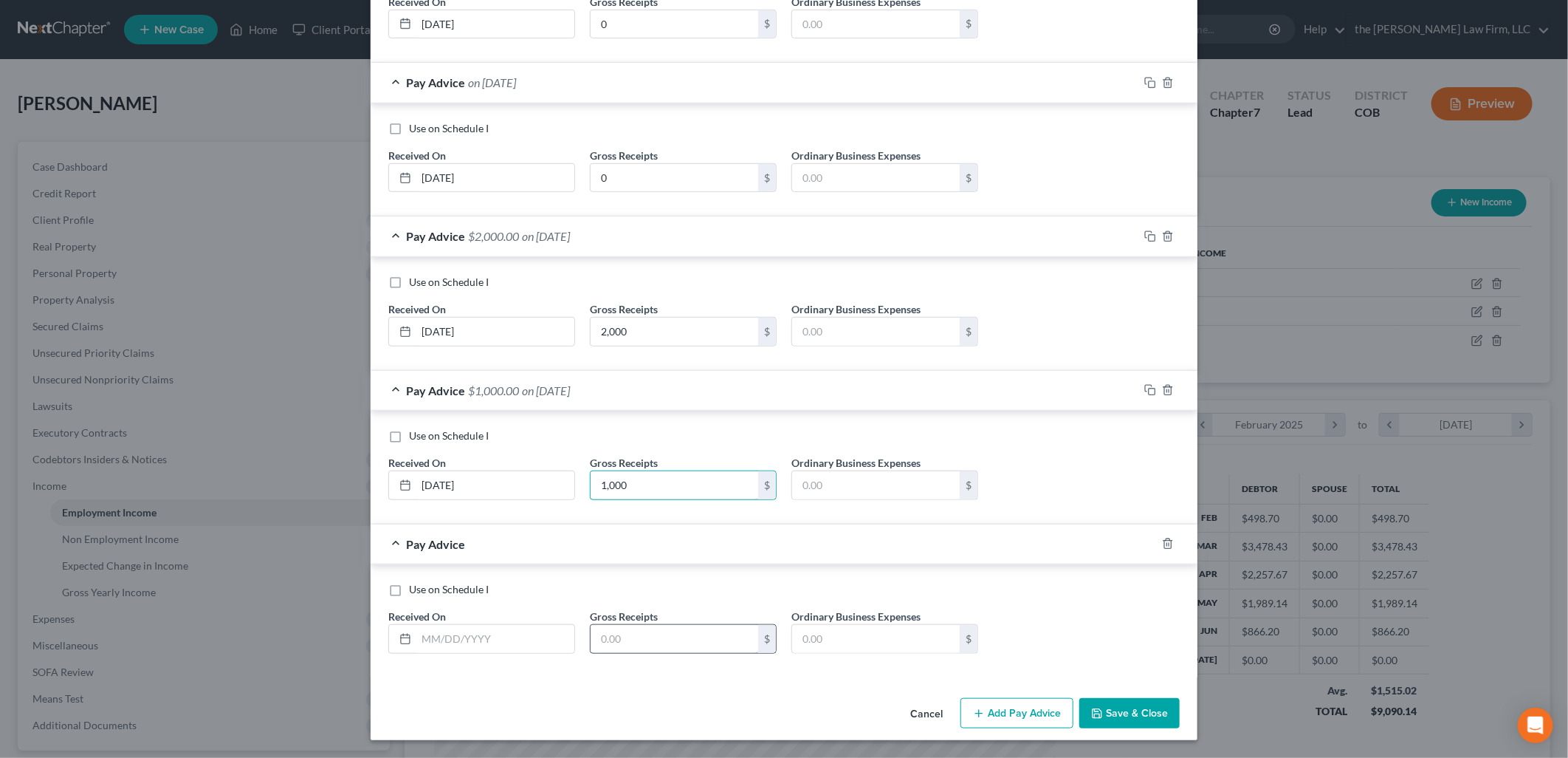
type input "1,000"
click at [657, 629] on input "text" at bounding box center [674, 639] width 167 height 28
click at [779, 408] on div "Pay Advice $1,000.00 on [DATE]" at bounding box center [754, 390] width 768 height 39
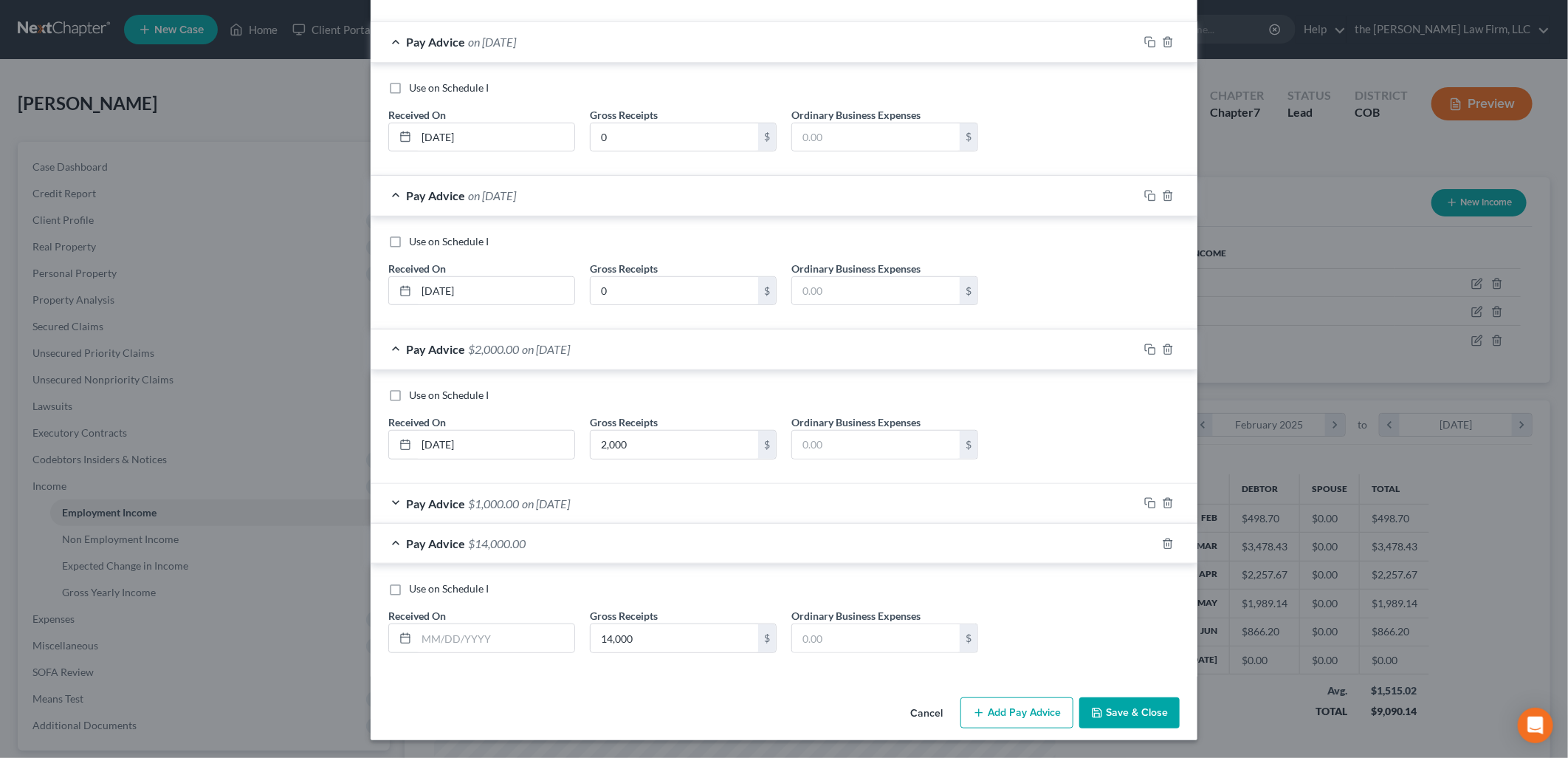
scroll to position [448, 0]
click at [650, 626] on input "14,000" at bounding box center [674, 638] width 167 height 28
type input "1,400"
click at [428, 637] on input "text" at bounding box center [495, 638] width 158 height 28
click at [511, 636] on input "text" at bounding box center [495, 638] width 158 height 28
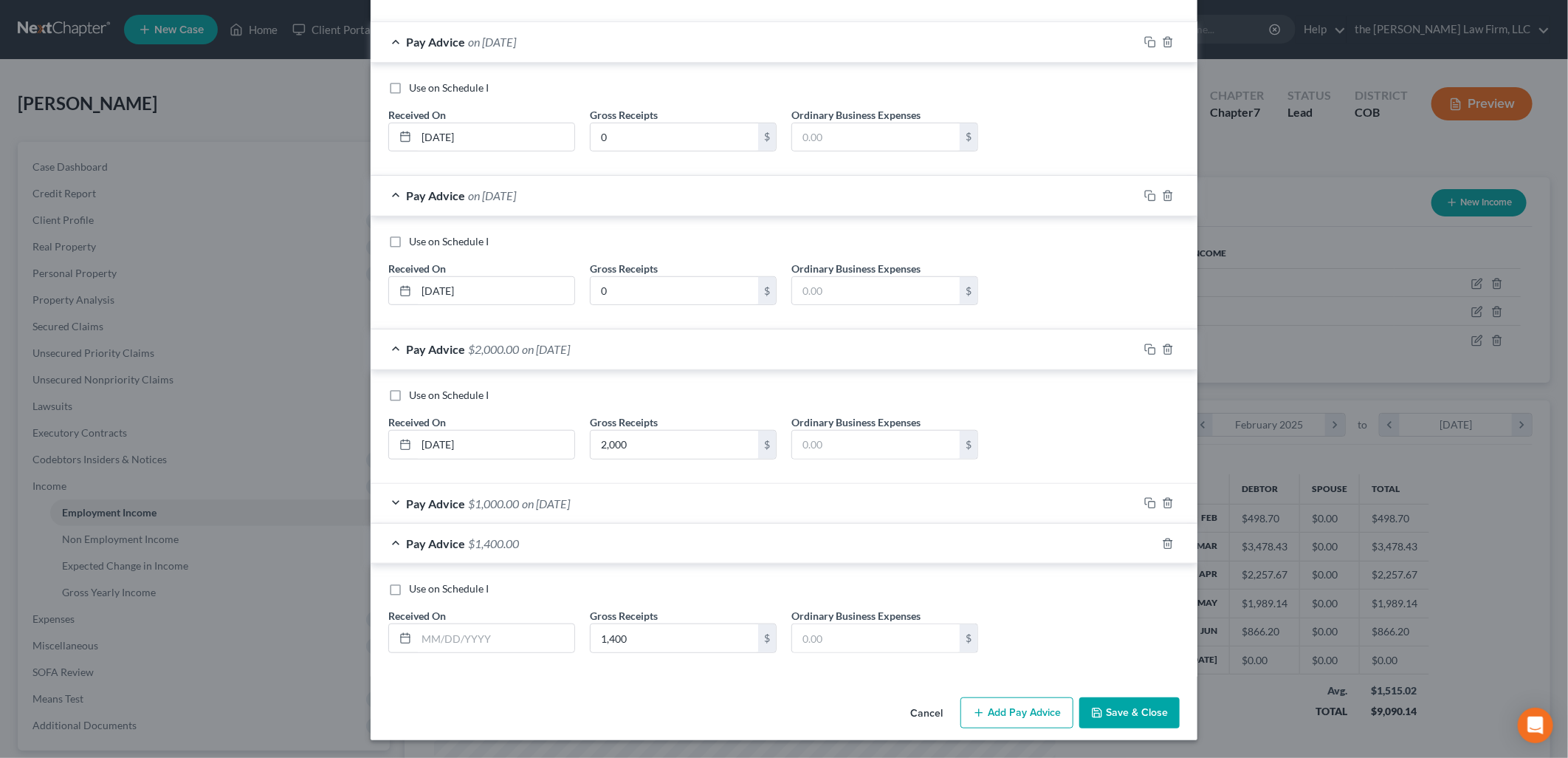
click at [923, 543] on div "Pay Advice $1,400.00" at bounding box center [763, 543] width 786 height 39
click at [462, 629] on input "text" at bounding box center [495, 638] width 158 height 28
click at [928, 444] on input "text" at bounding box center [876, 445] width 167 height 28
click at [1039, 397] on div "Use on Schedule I" at bounding box center [784, 395] width 792 height 15
click at [616, 548] on div "Pay Advice $1,400.00" at bounding box center [763, 543] width 786 height 39
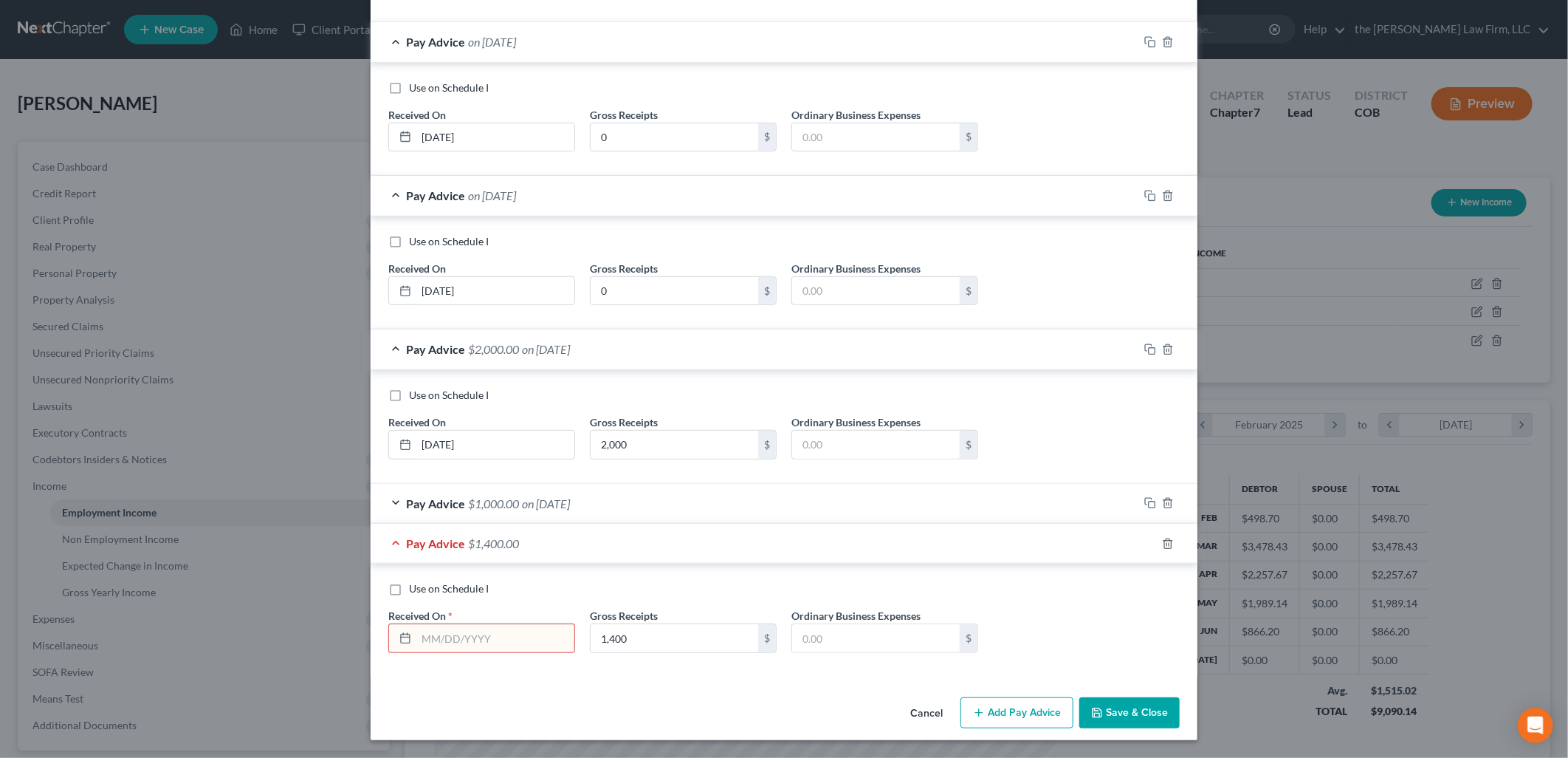
click at [406, 656] on div "Use on Schedule I Received On * Gross Receipts 1,400 $ Ordinary Business Expens…" at bounding box center [784, 622] width 807 height 83
click at [432, 629] on input "text" at bounding box center [495, 638] width 158 height 28
type input "1"
type input "[DATE]"
click at [816, 574] on div "Use on Schedule I Received On * [DATE] Gross Receipts 1,400 $ Ordinary Business…" at bounding box center [784, 620] width 827 height 113
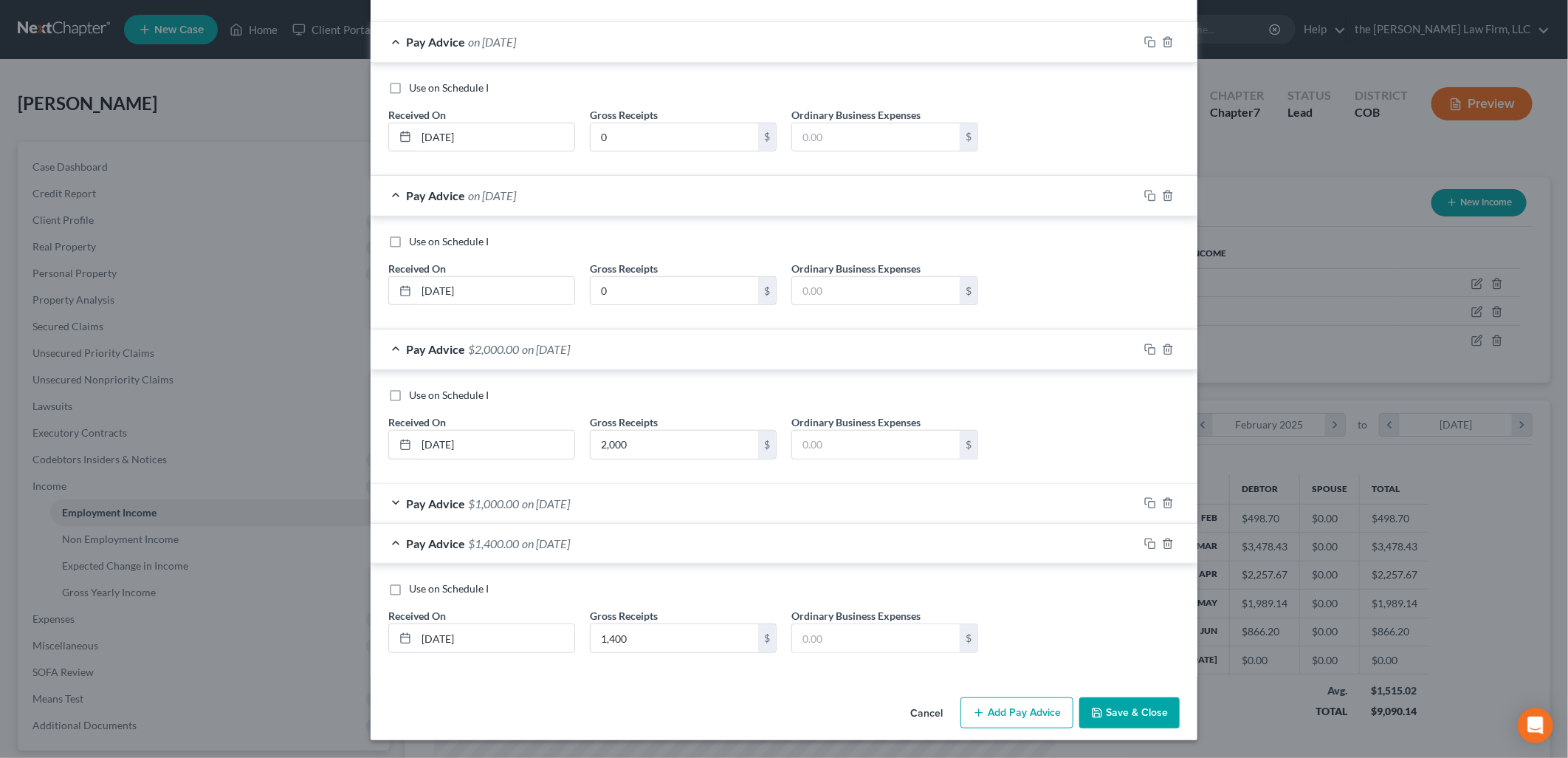
click at [1026, 718] on button "Add Pay Advice" at bounding box center [1017, 713] width 113 height 31
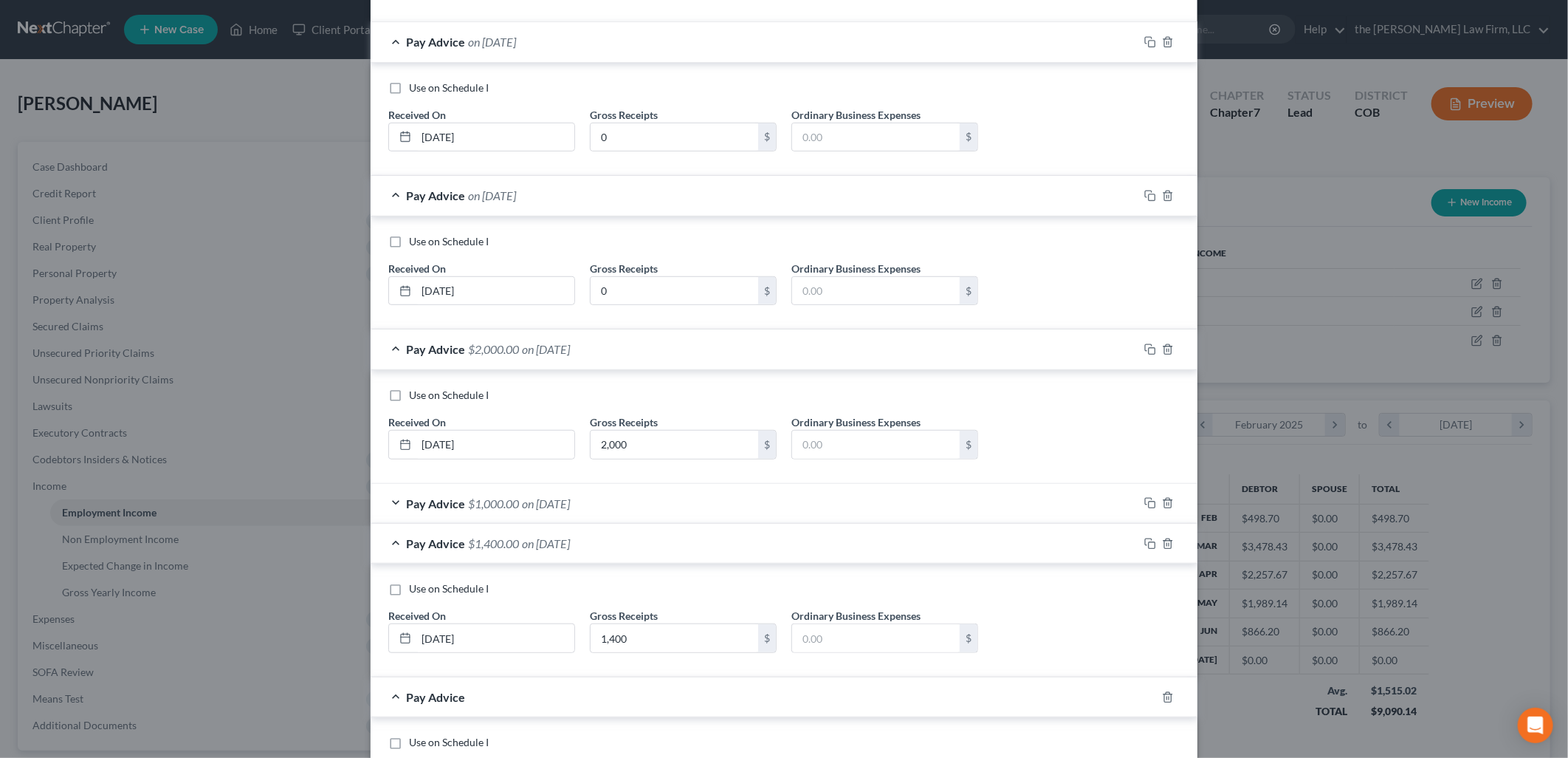
scroll to position [602, 0]
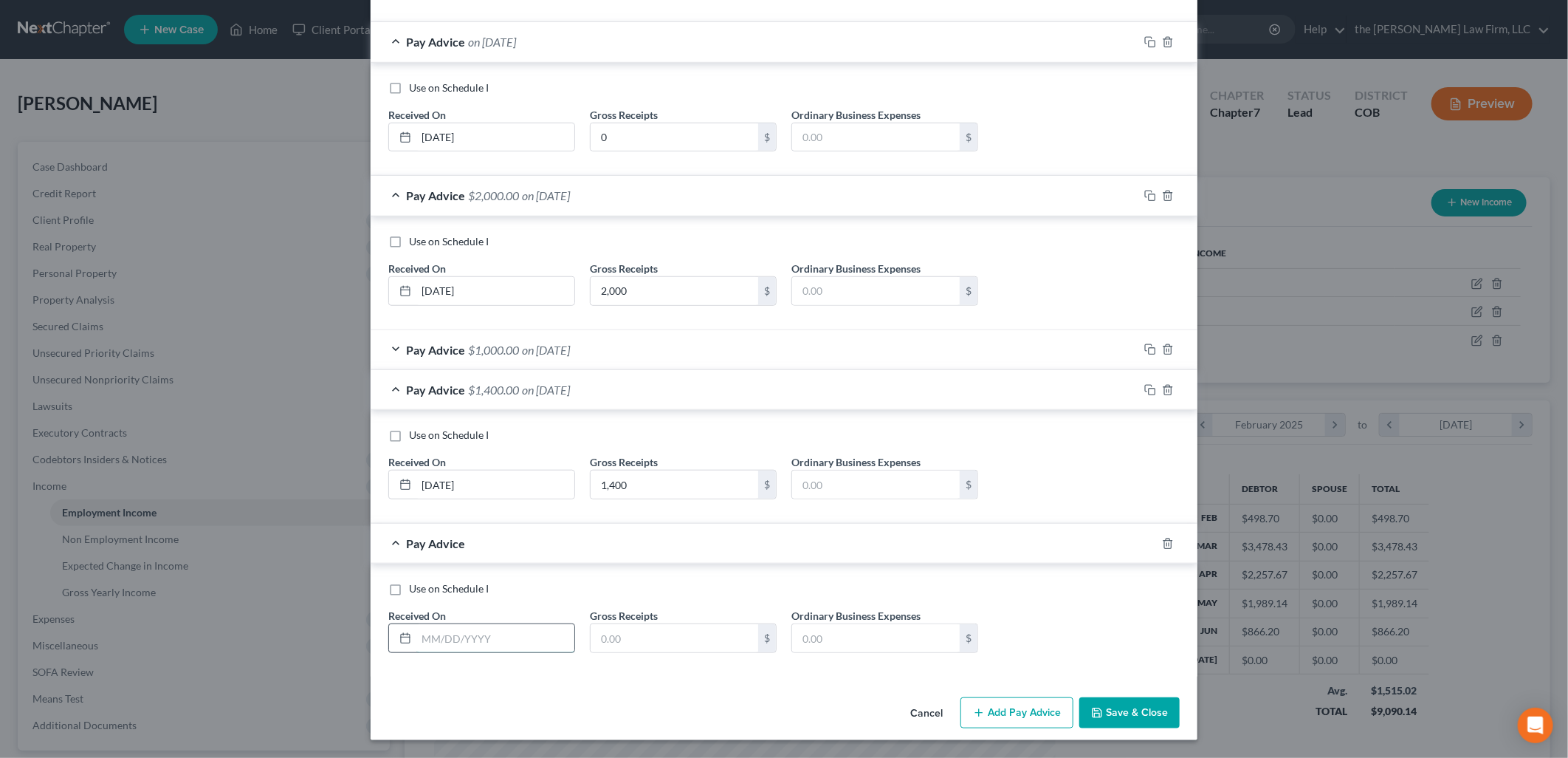
click at [481, 636] on input "text" at bounding box center [495, 638] width 158 height 28
type input "[DATE]"
type input "400"
click at [1009, 710] on button "Add Pay Advice" at bounding box center [1017, 713] width 113 height 31
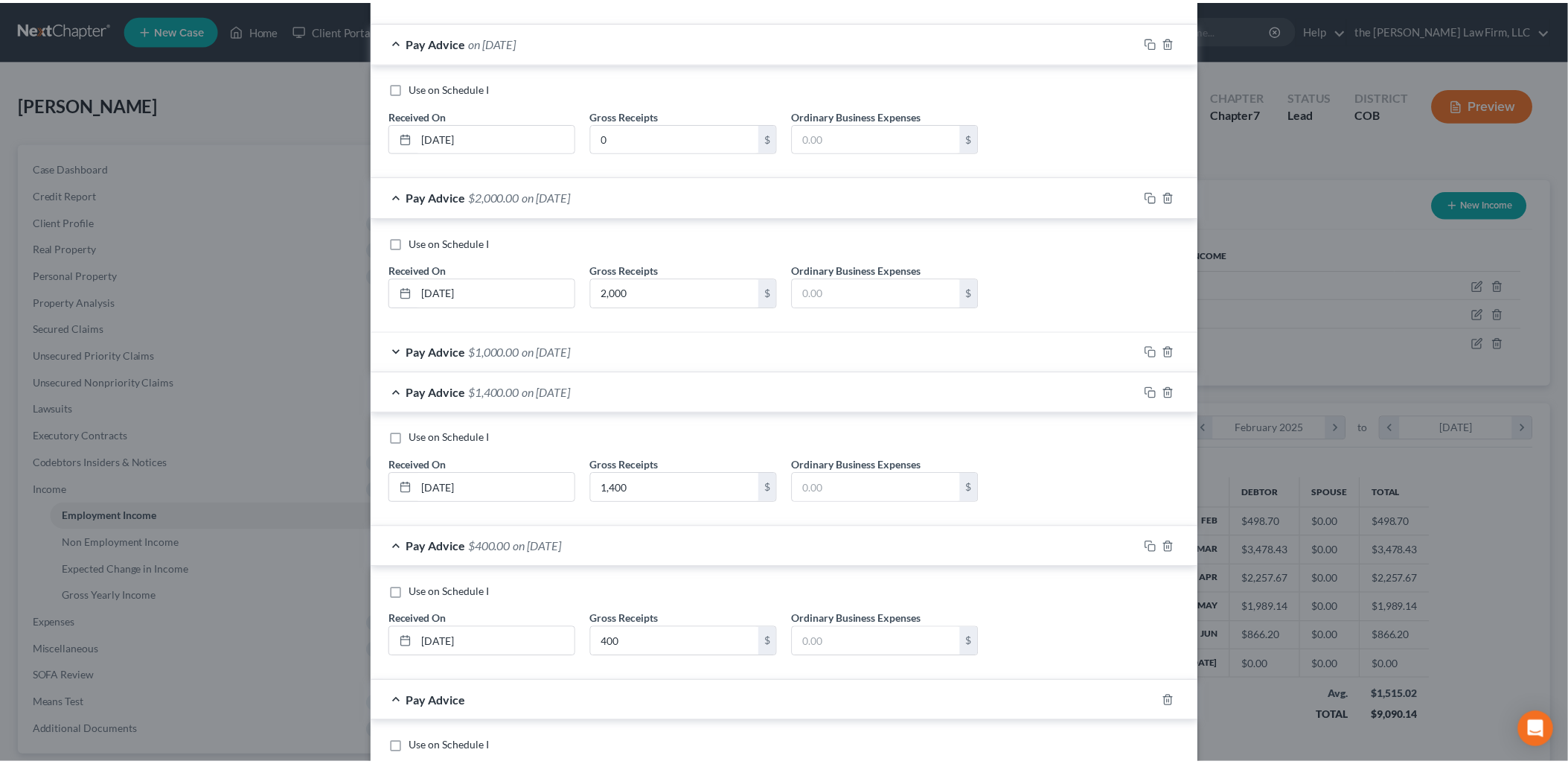
scroll to position [762, 0]
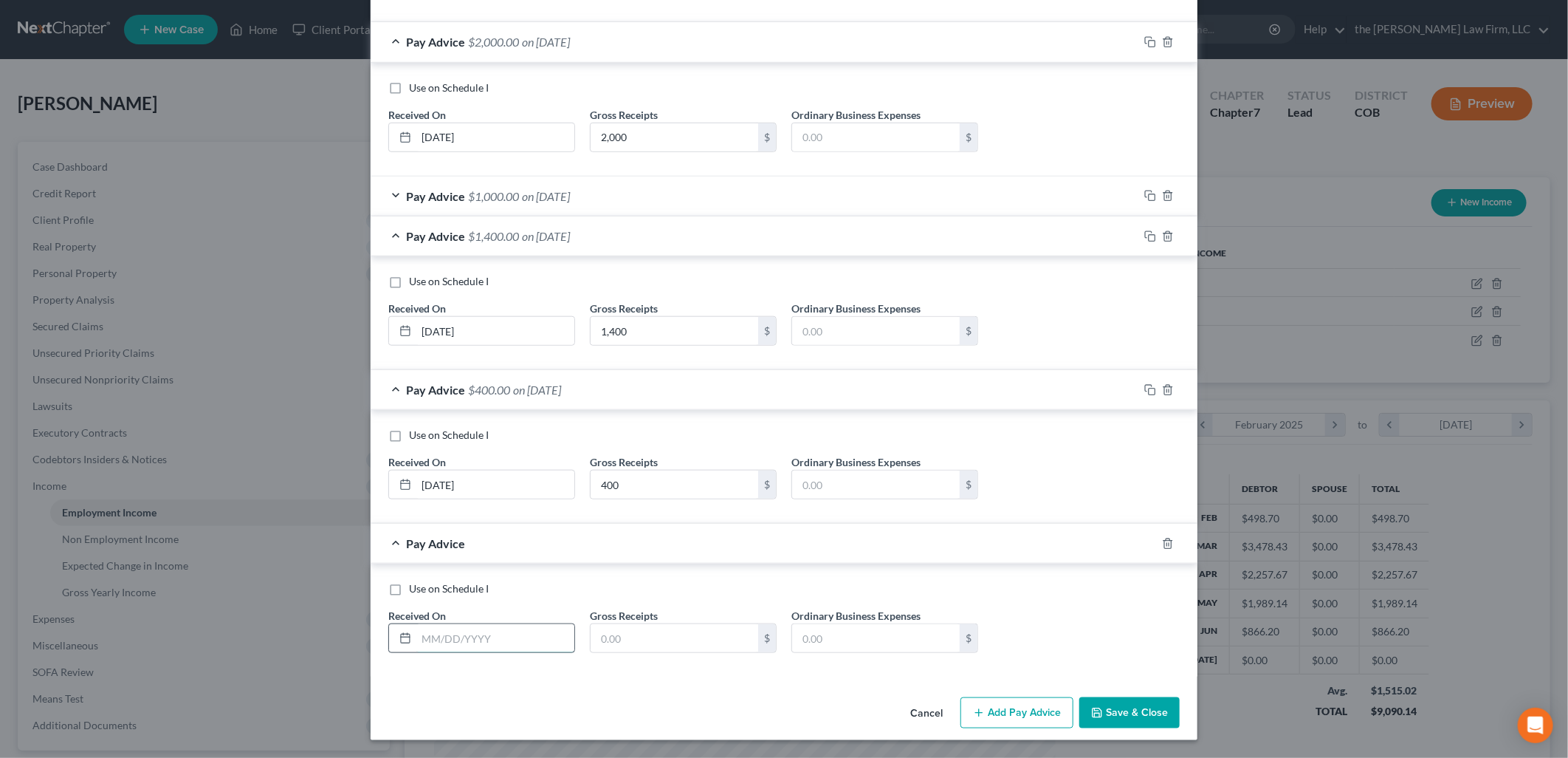
click at [486, 626] on input "text" at bounding box center [495, 638] width 158 height 28
type input "[DATE]"
type input "4,910"
drag, startPoint x: 1115, startPoint y: 628, endPoint x: 1109, endPoint y: 661, distance: 33.5
click at [1115, 626] on div "Use on Schedule I Received On * [DATE] Gross Receipts 4,910 $ Ordinary Business…" at bounding box center [784, 622] width 807 height 83
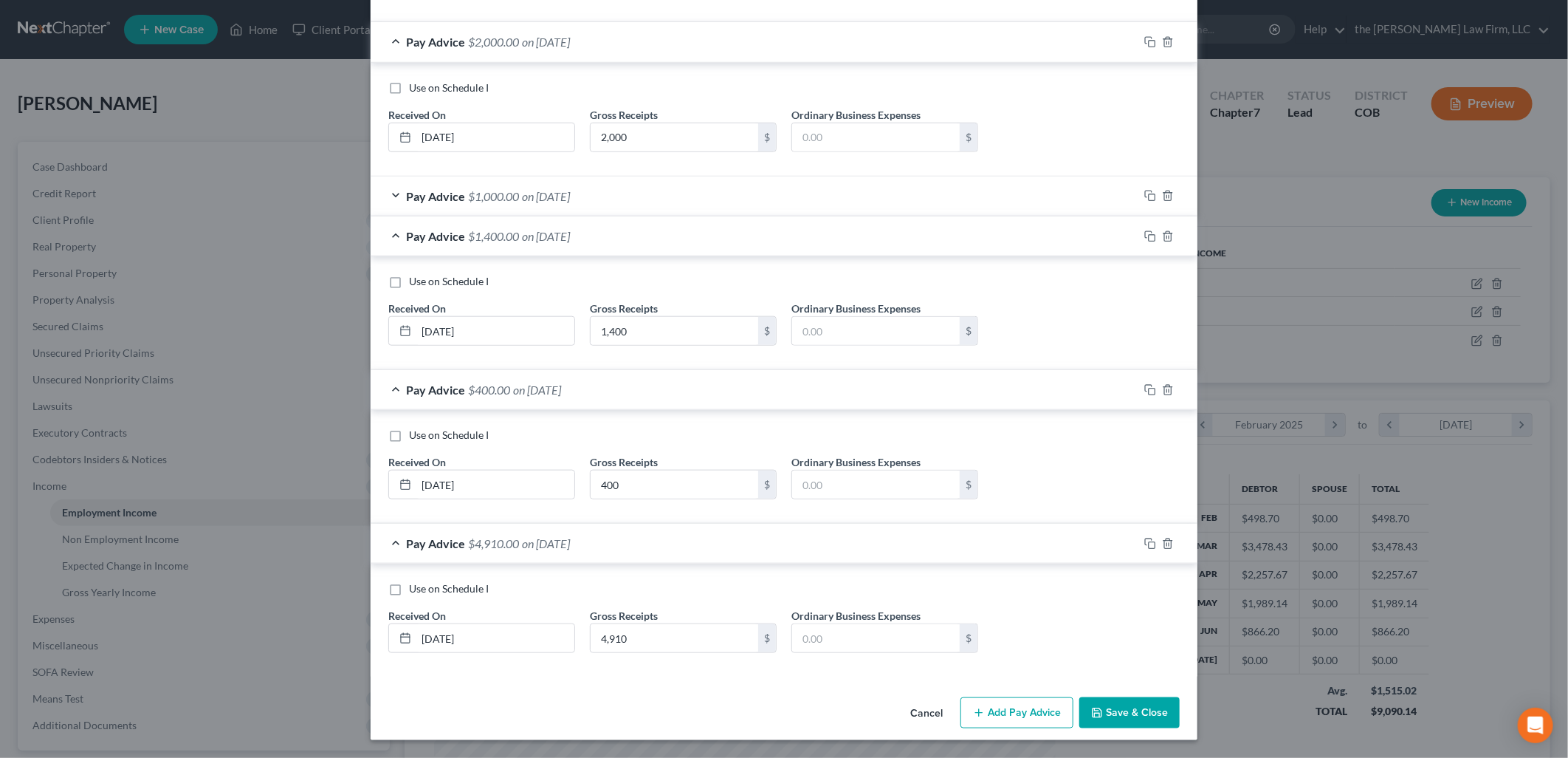
click at [1104, 703] on button "Save & Close" at bounding box center [1130, 713] width 100 height 31
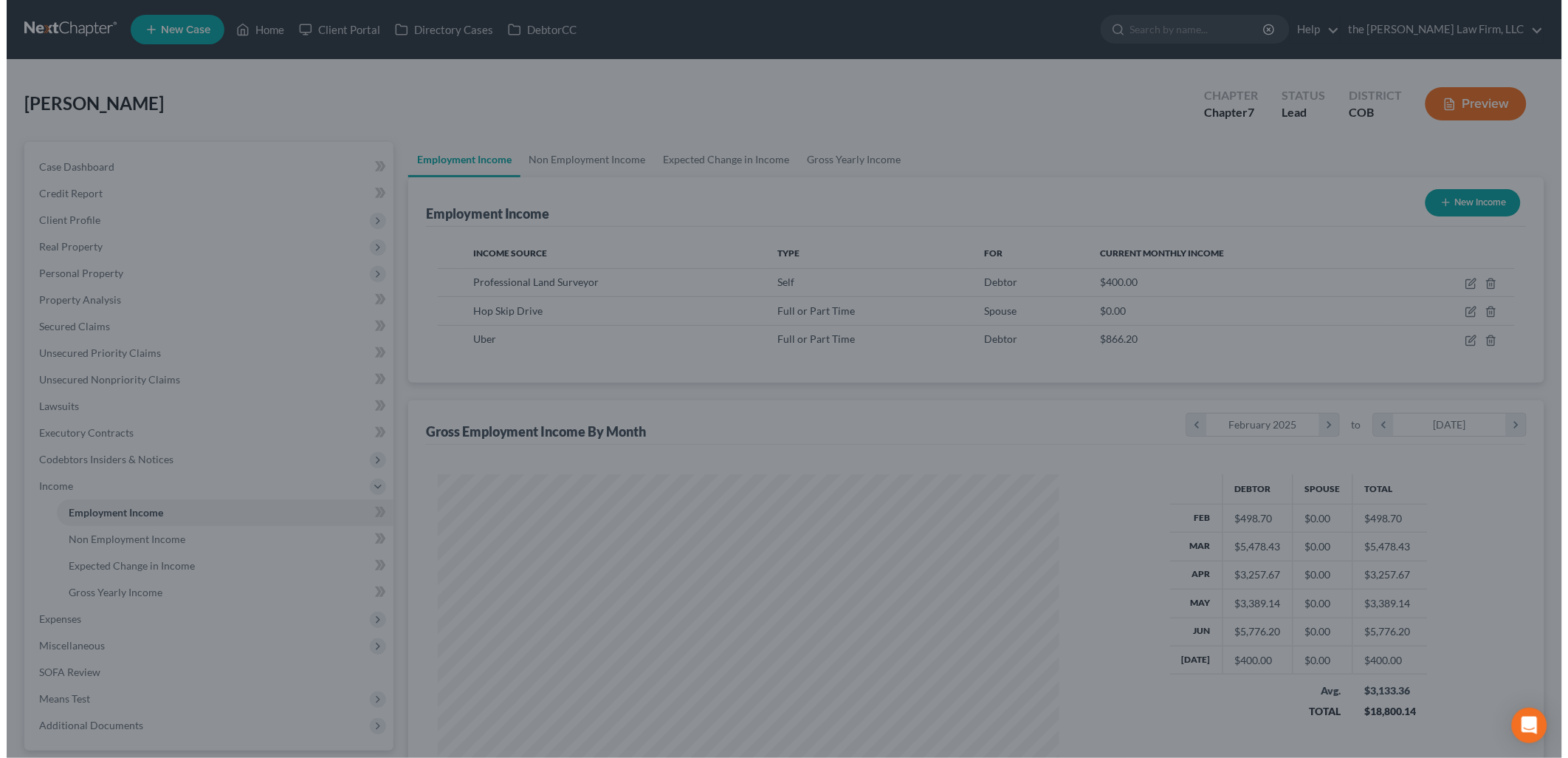
scroll to position [738528, 737731]
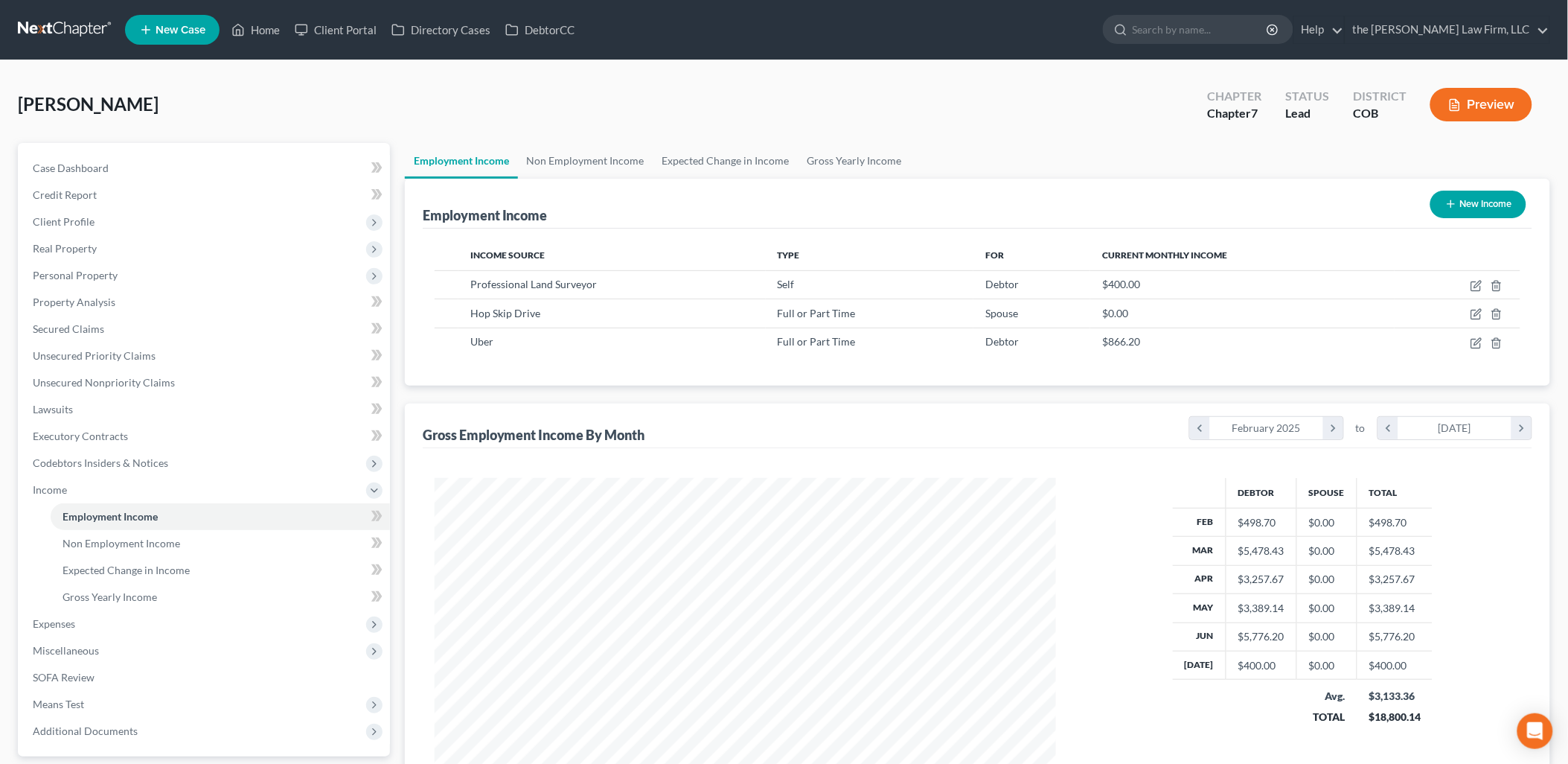
click at [1479, 210] on button "New Income" at bounding box center [1479, 204] width 96 height 27
select select "0"
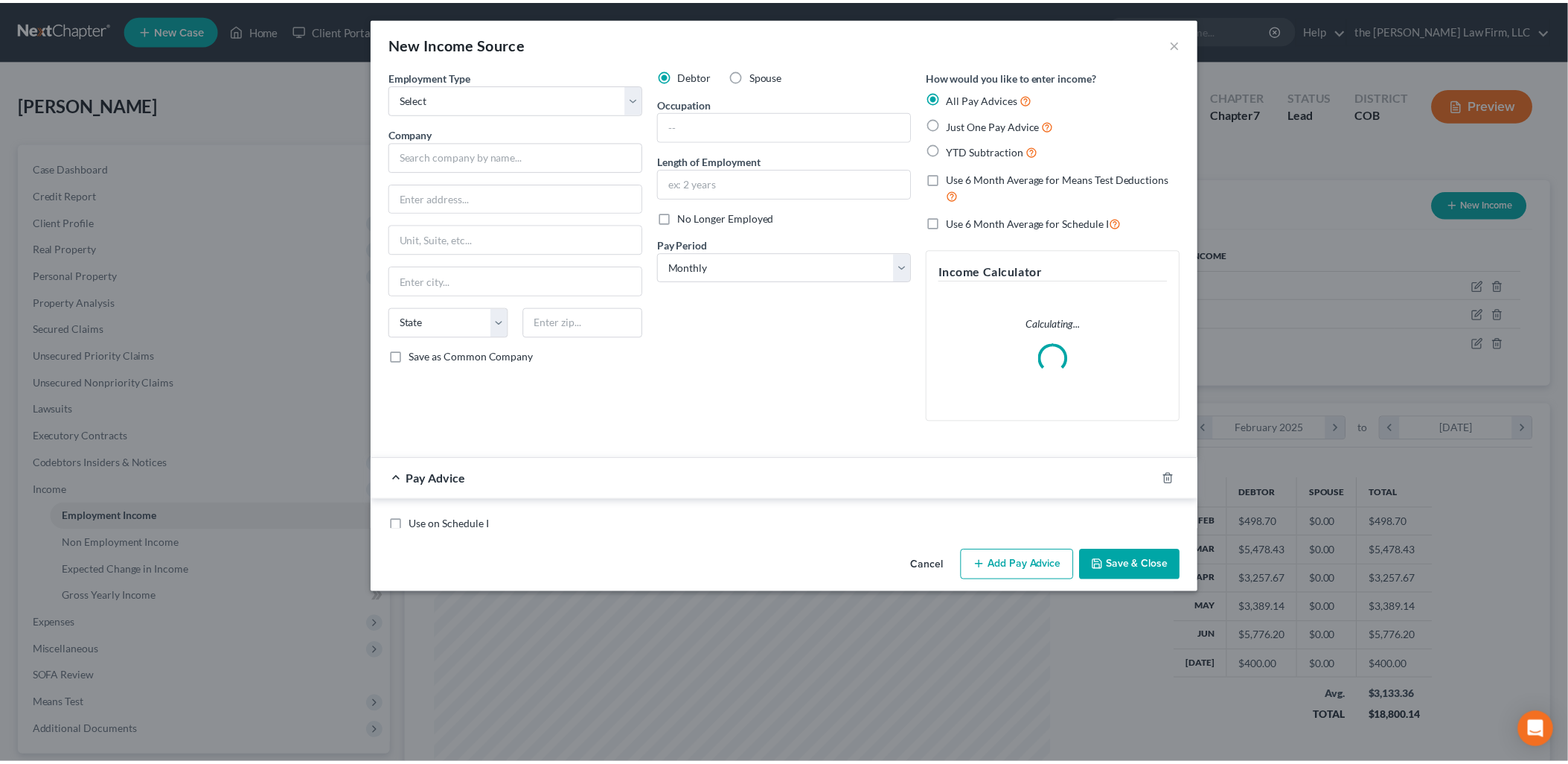
scroll to position [313, 656]
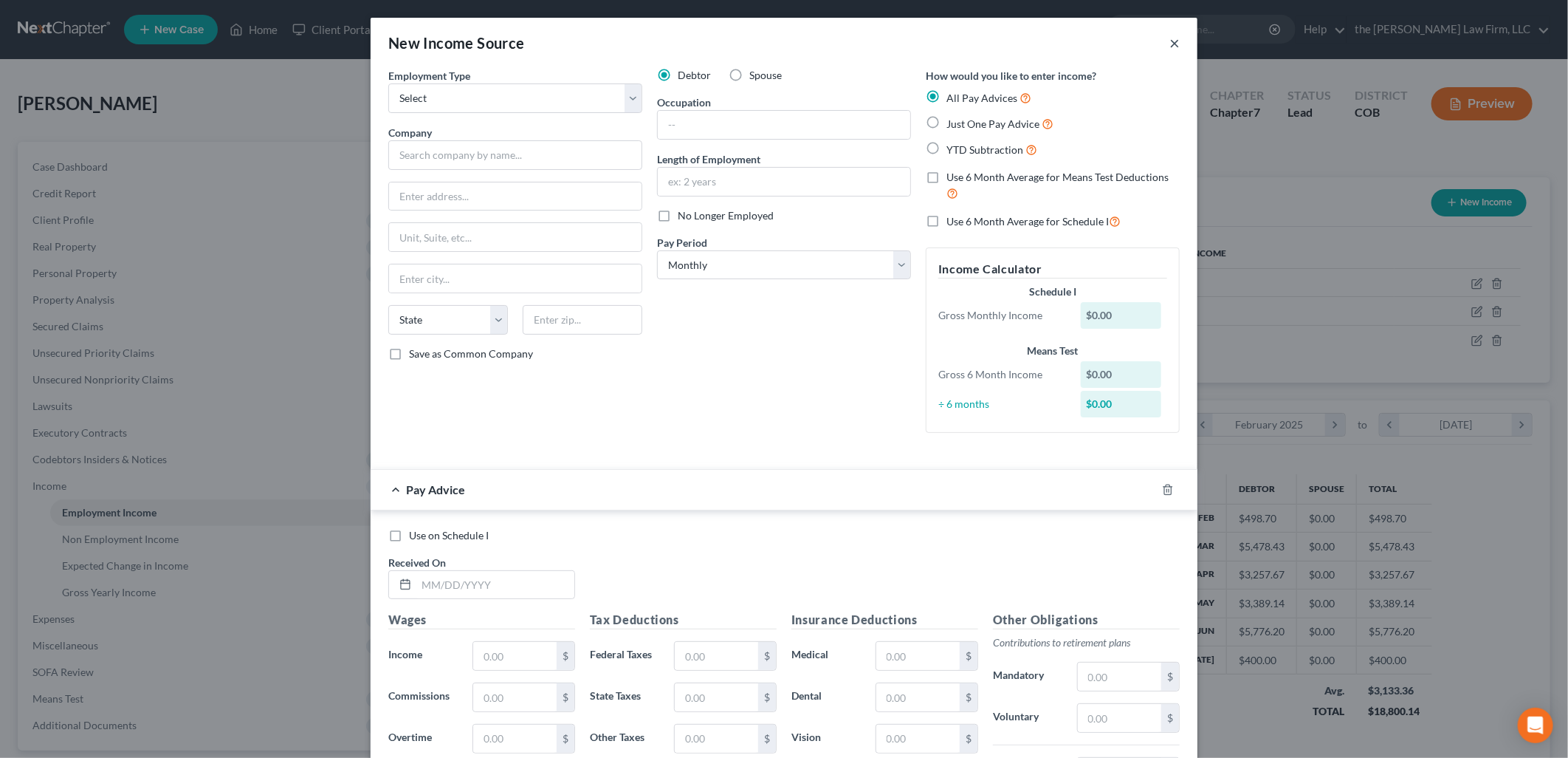
click at [1169, 35] on button "×" at bounding box center [1174, 43] width 10 height 18
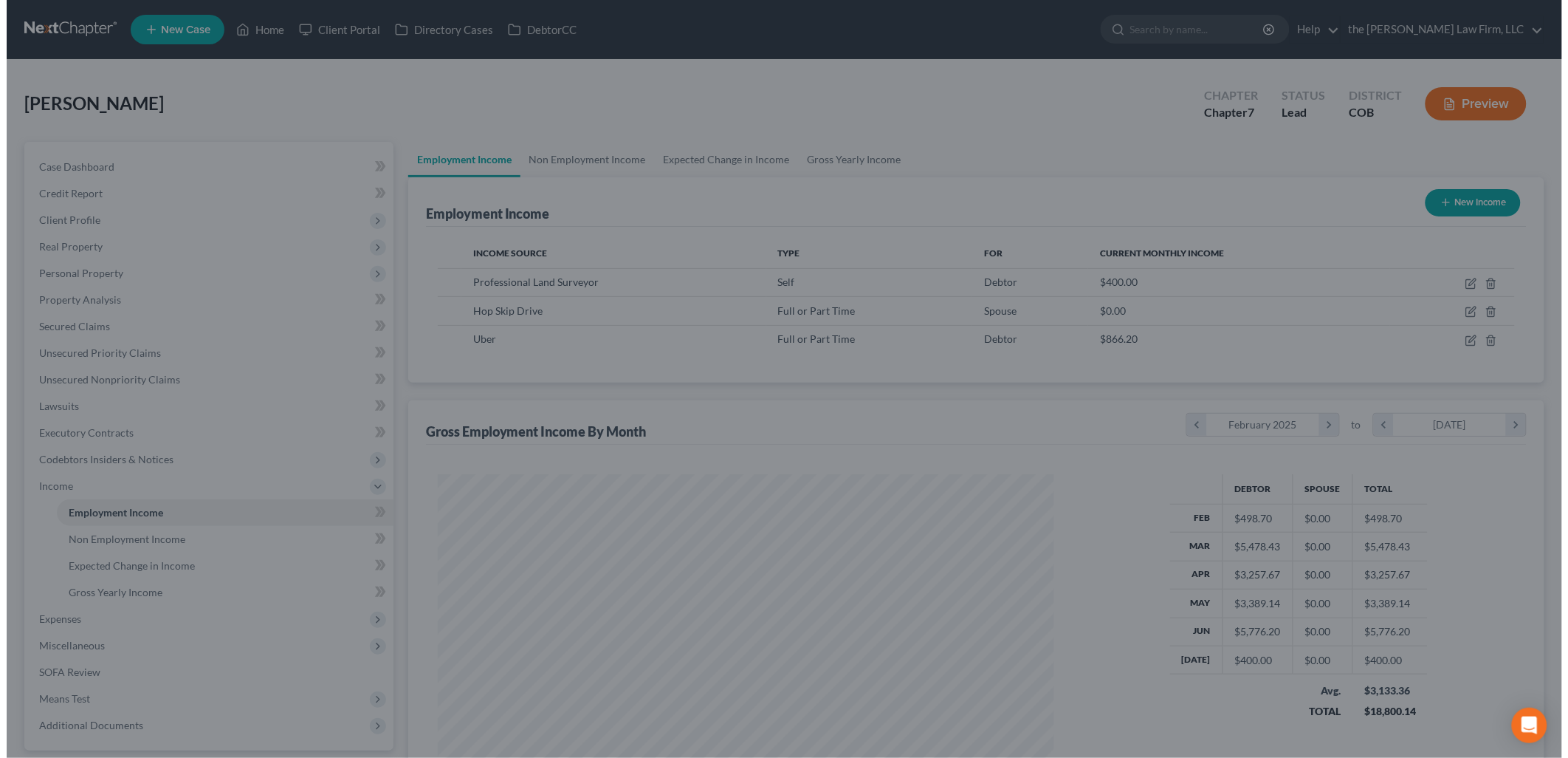
scroll to position [738528, 737731]
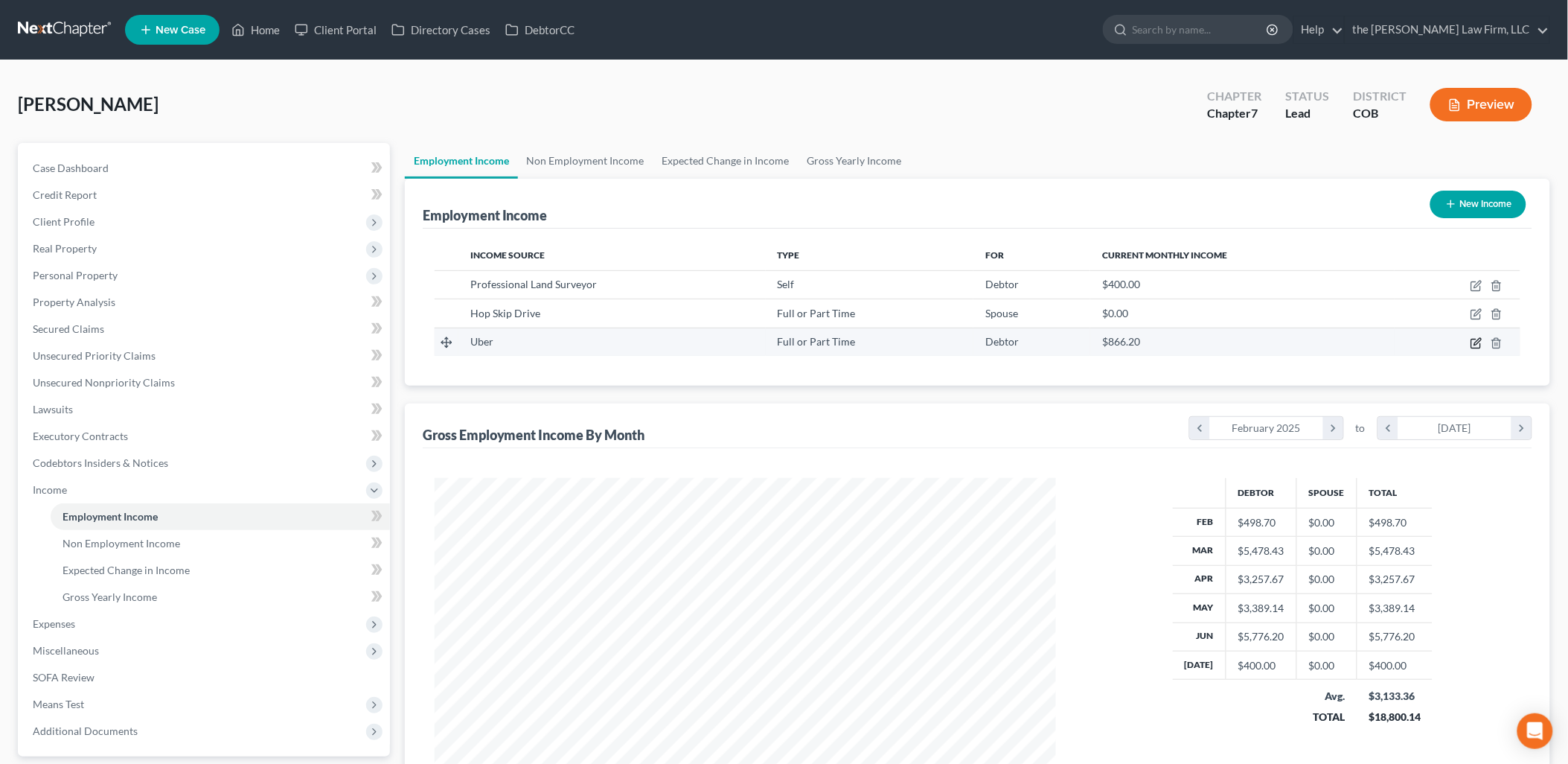
click at [1475, 339] on icon "button" at bounding box center [1476, 343] width 12 height 12
select select "0"
select select "4"
select select "0"
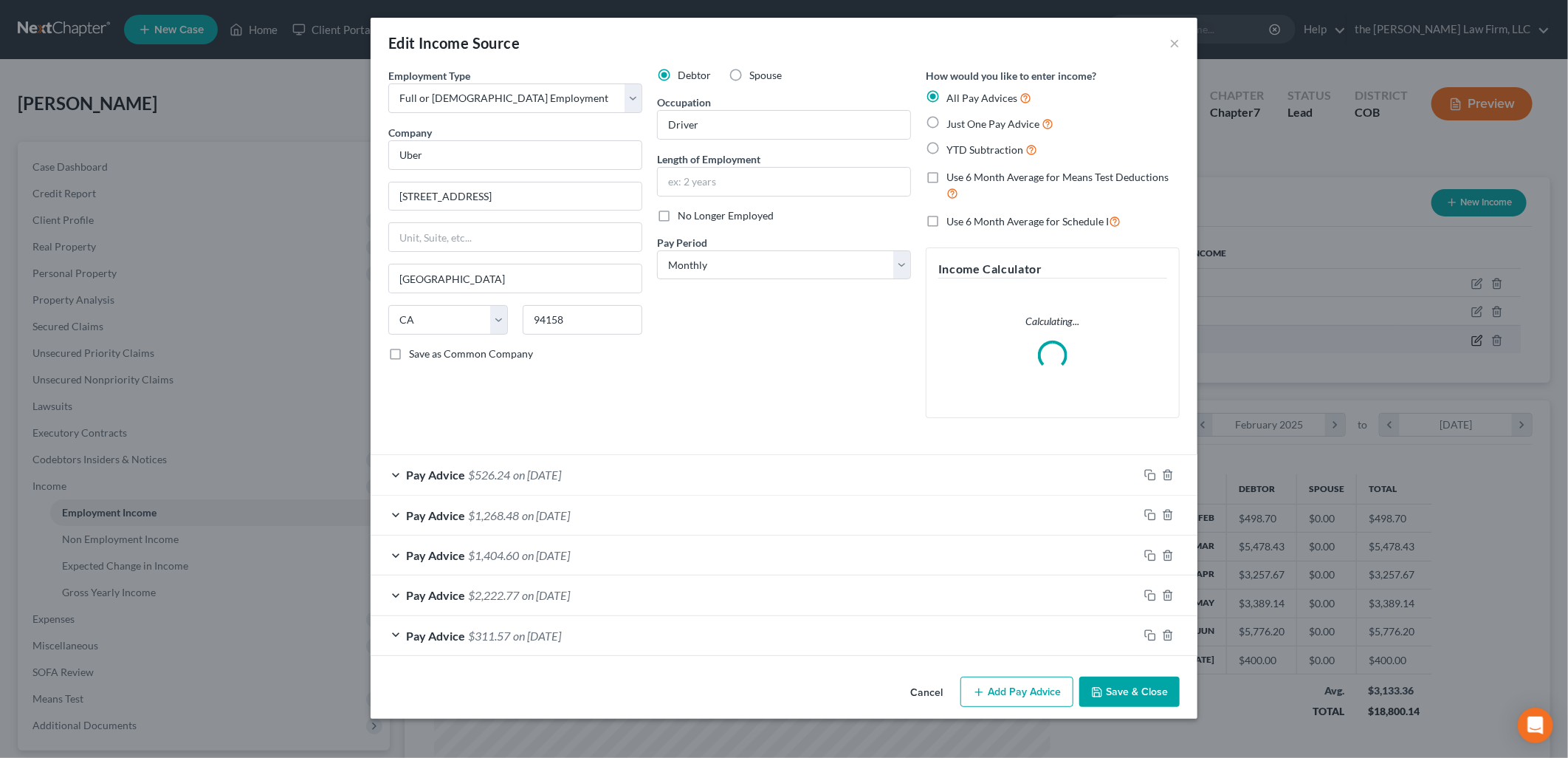
scroll to position [311, 651]
click at [1014, 693] on button "Add Pay Advice" at bounding box center [1017, 693] width 113 height 31
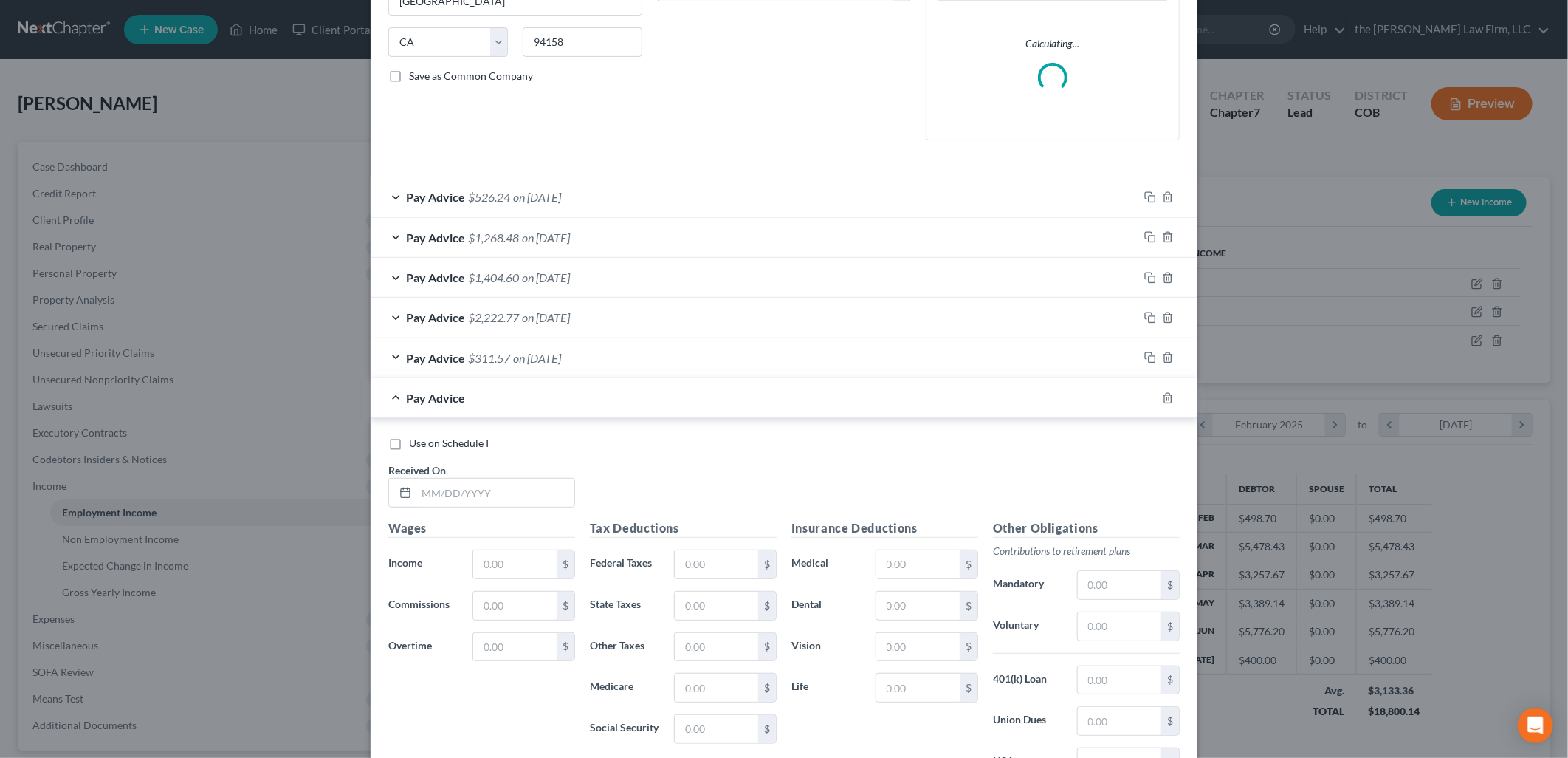
scroll to position [328, 0]
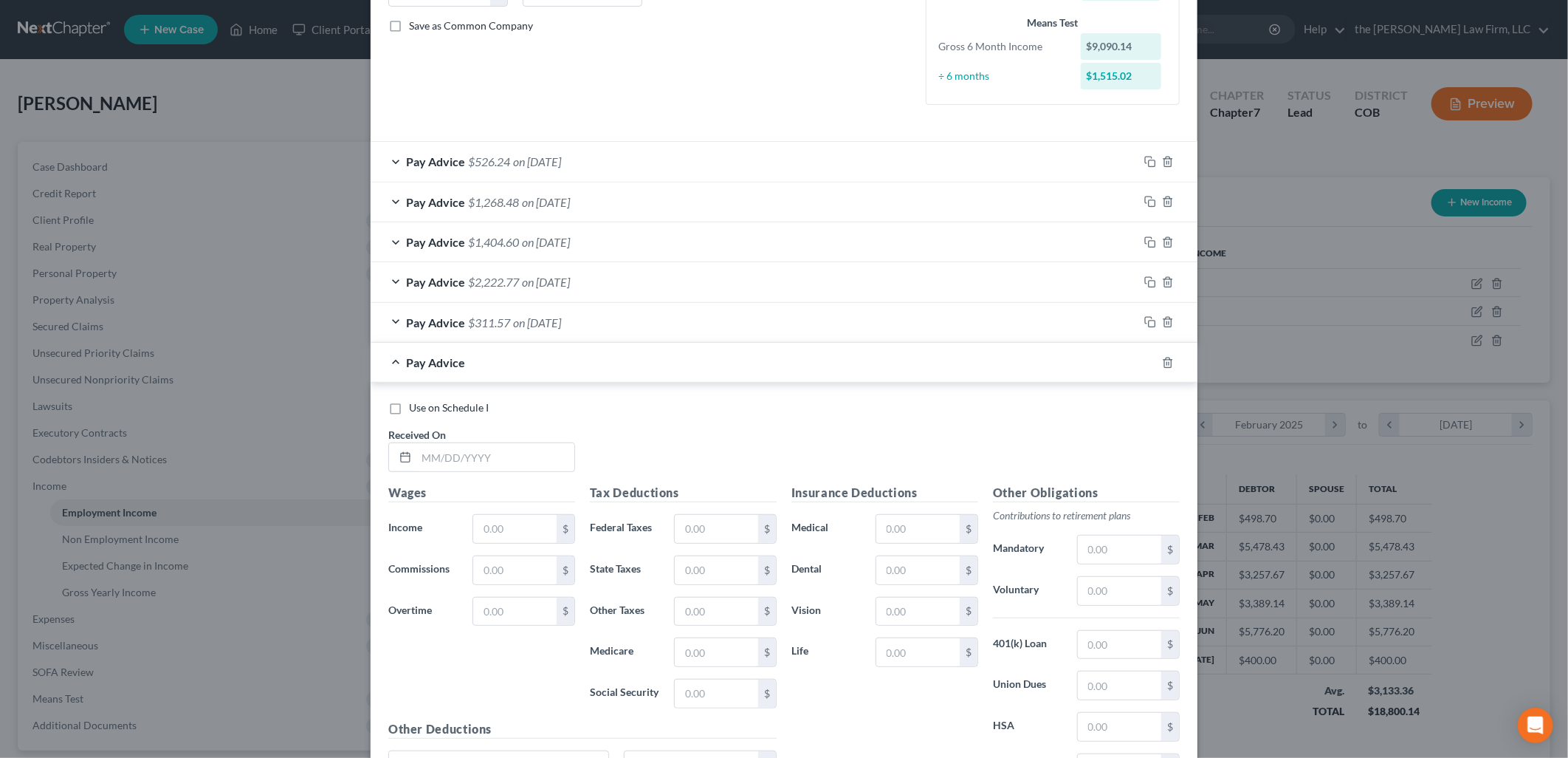
click at [557, 279] on span "on [DATE]" at bounding box center [547, 282] width 48 height 14
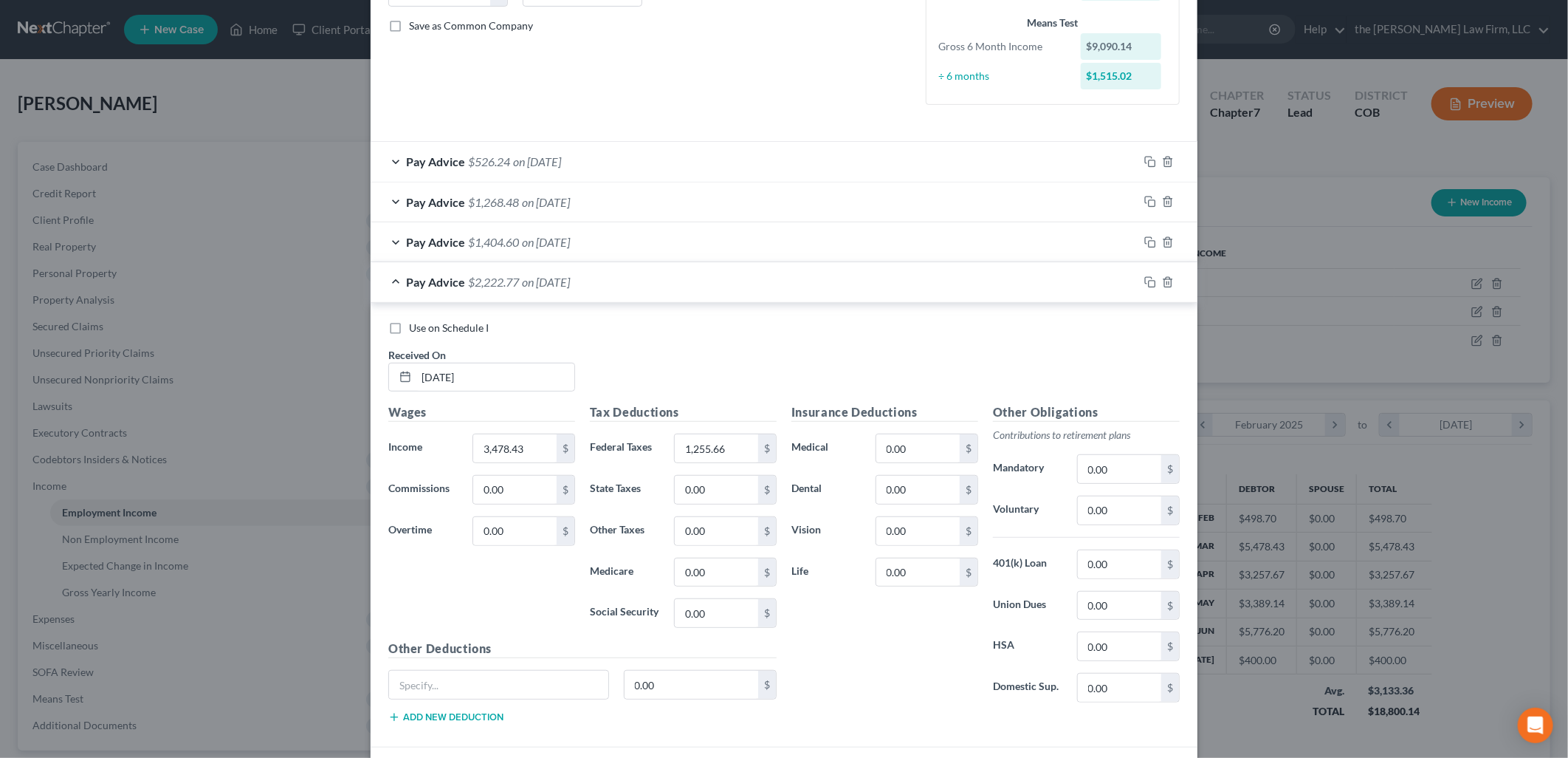
click at [557, 279] on span "on [DATE]" at bounding box center [547, 282] width 48 height 14
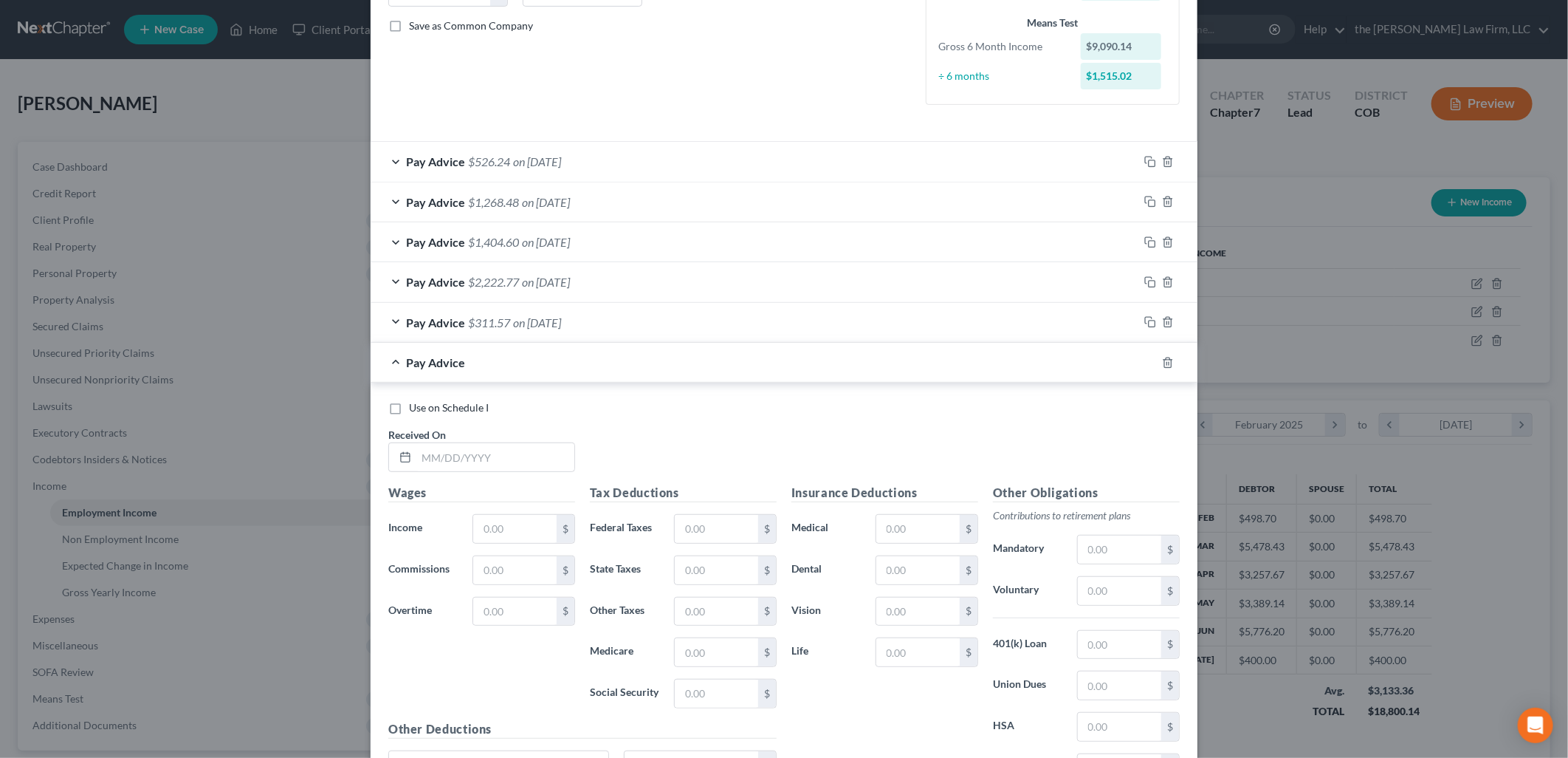
click at [557, 279] on span "on [DATE]" at bounding box center [547, 282] width 48 height 14
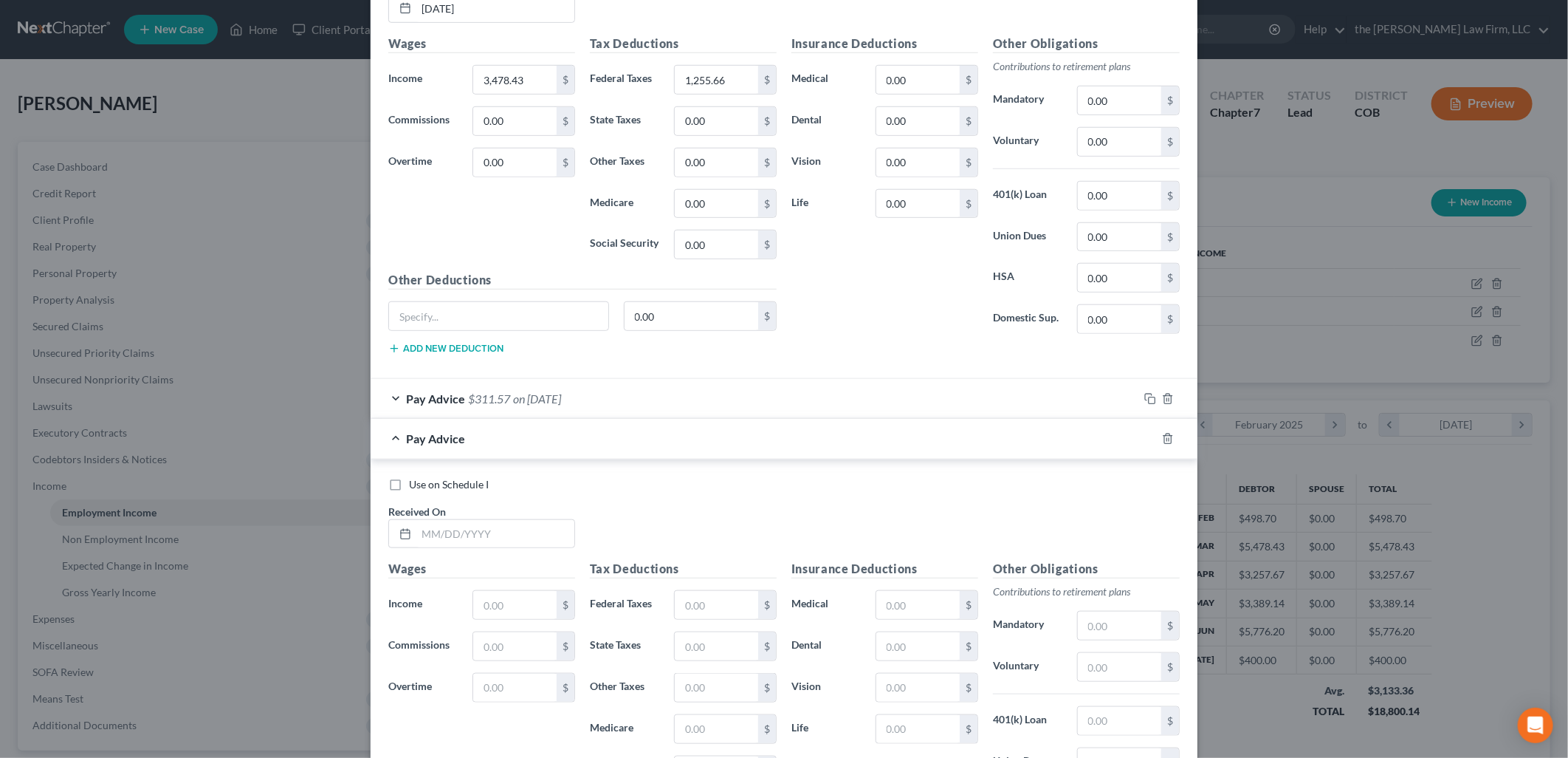
scroll to position [656, 0]
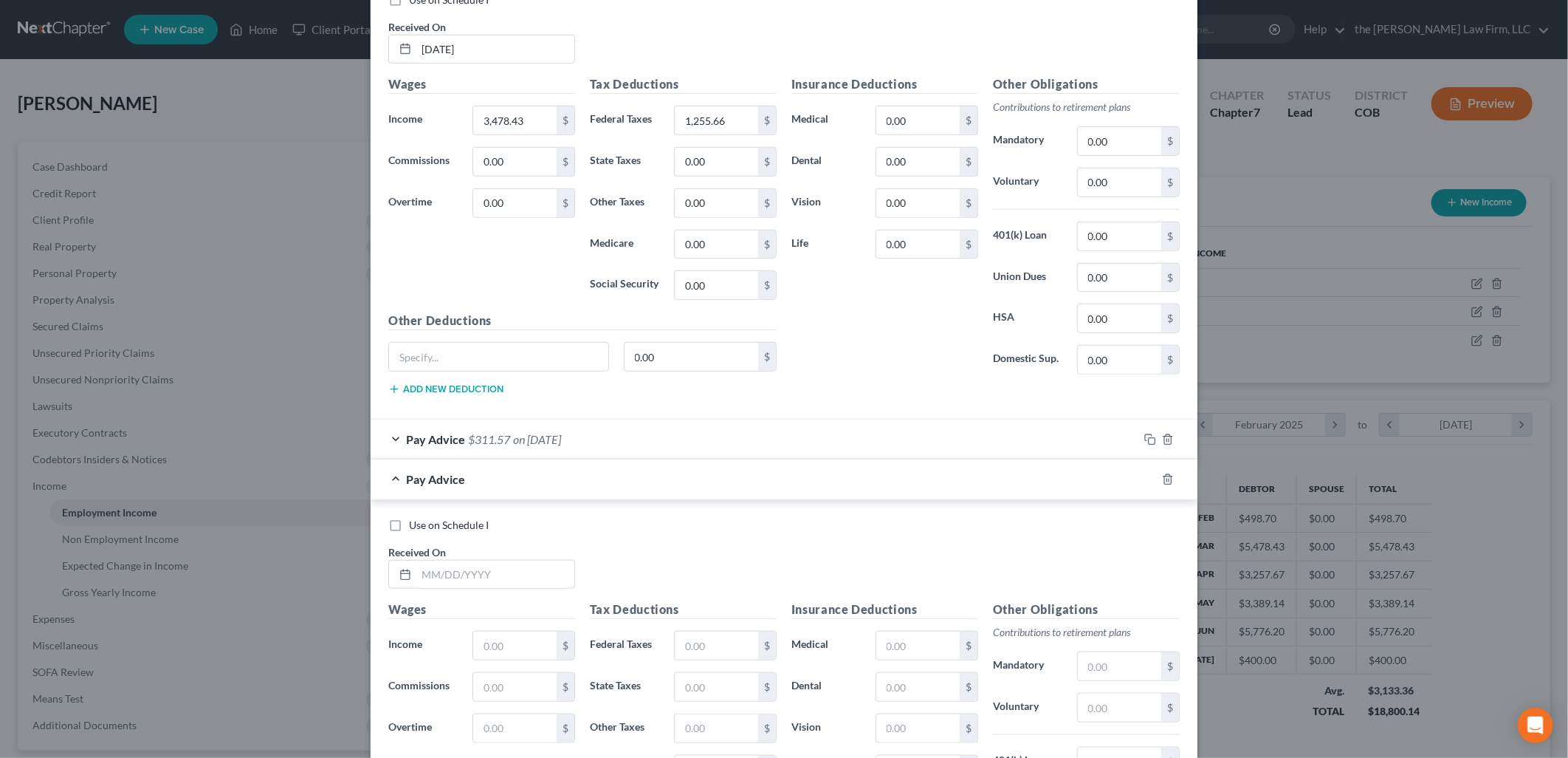
click at [850, 478] on div "Pay Advice" at bounding box center [763, 479] width 786 height 39
click at [417, 485] on span "Pay Advice" at bounding box center [436, 479] width 59 height 14
click at [386, 479] on div "Pay Advice" at bounding box center [763, 479] width 786 height 39
click at [1171, 474] on div at bounding box center [1176, 479] width 41 height 23
click at [1165, 480] on icon "button" at bounding box center [1168, 479] width 7 height 9
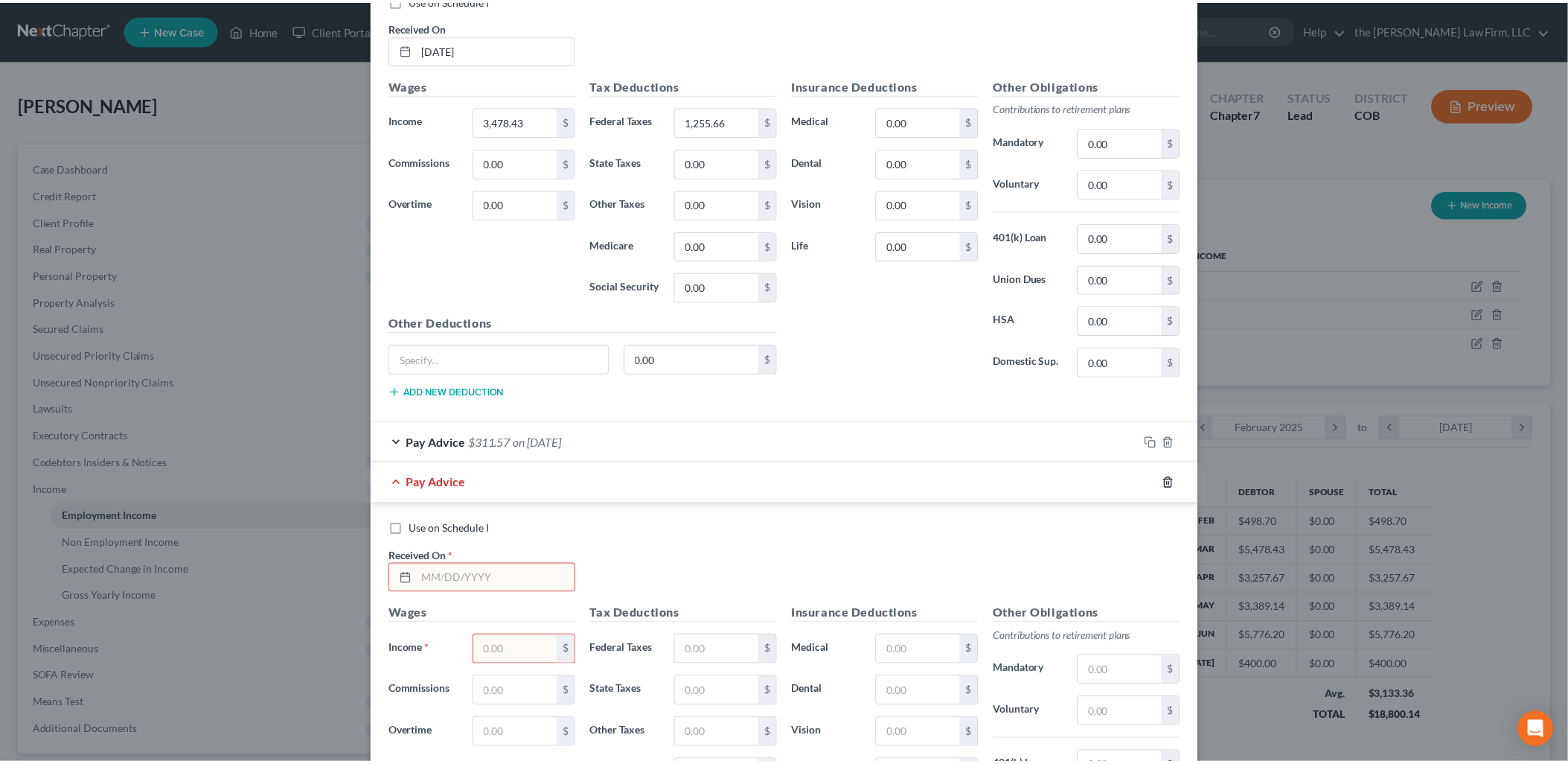
scroll to position [443, 0]
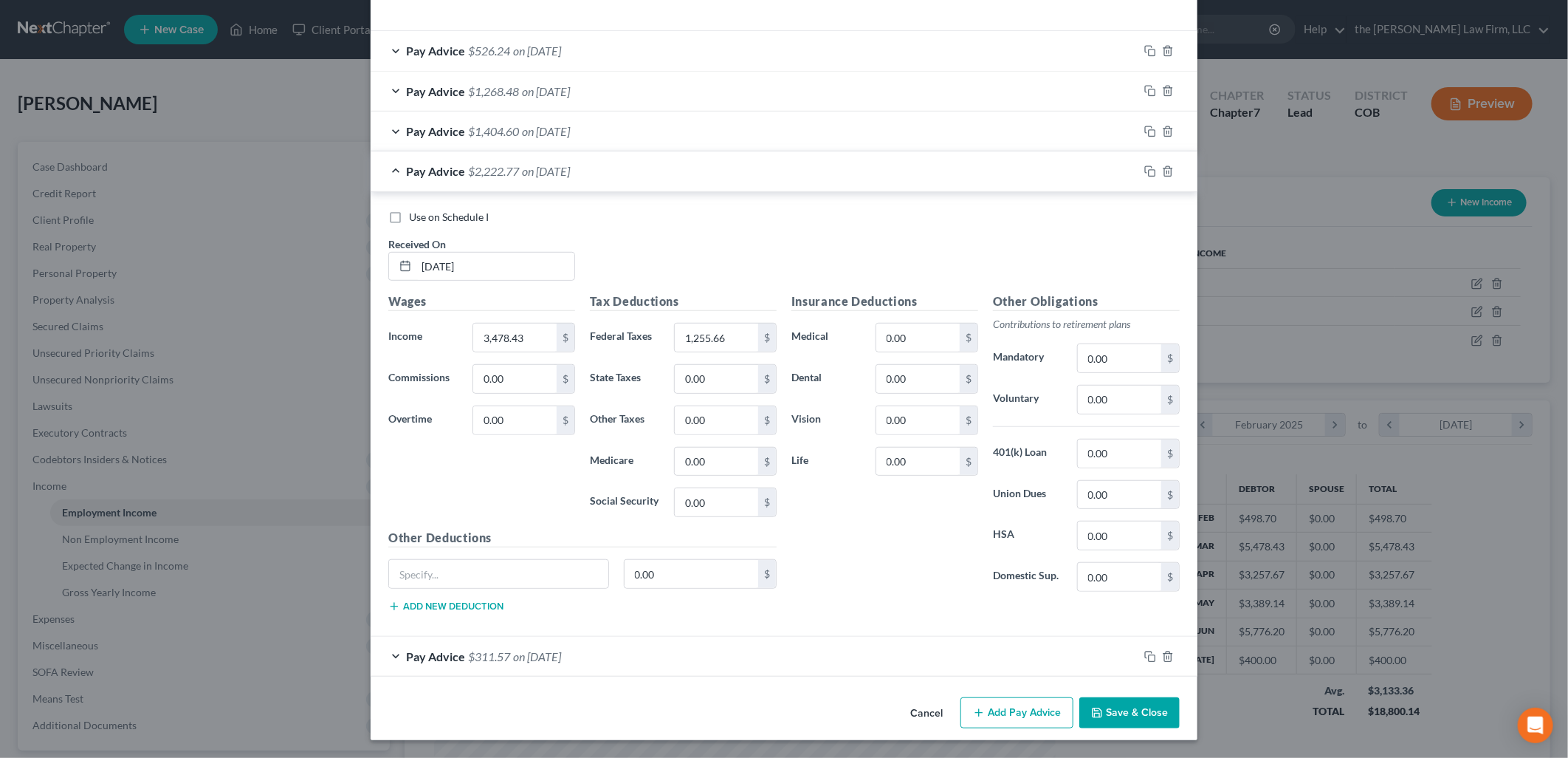
click at [1146, 713] on button "Save & Close" at bounding box center [1130, 713] width 100 height 31
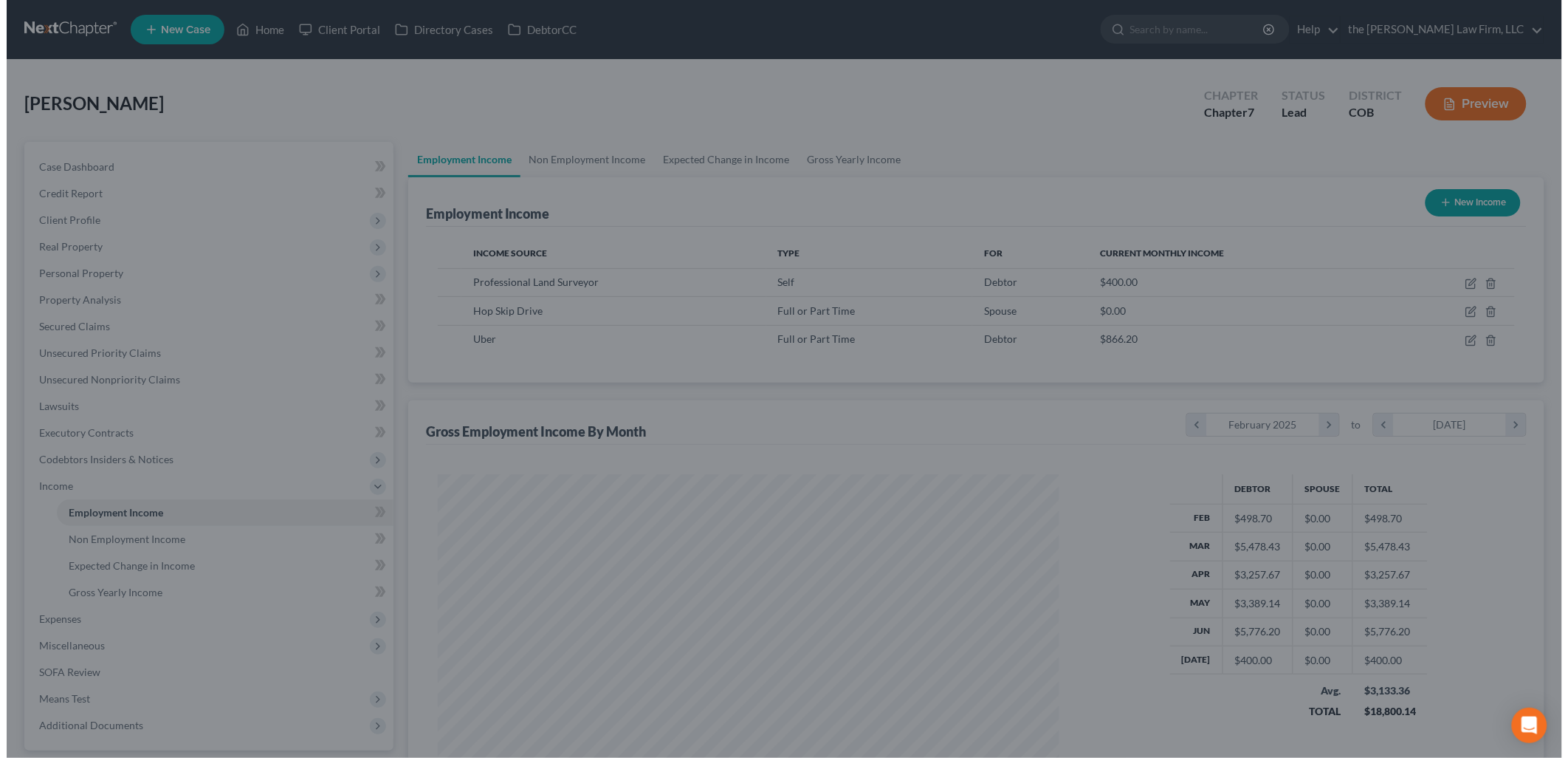
scroll to position [738528, 737731]
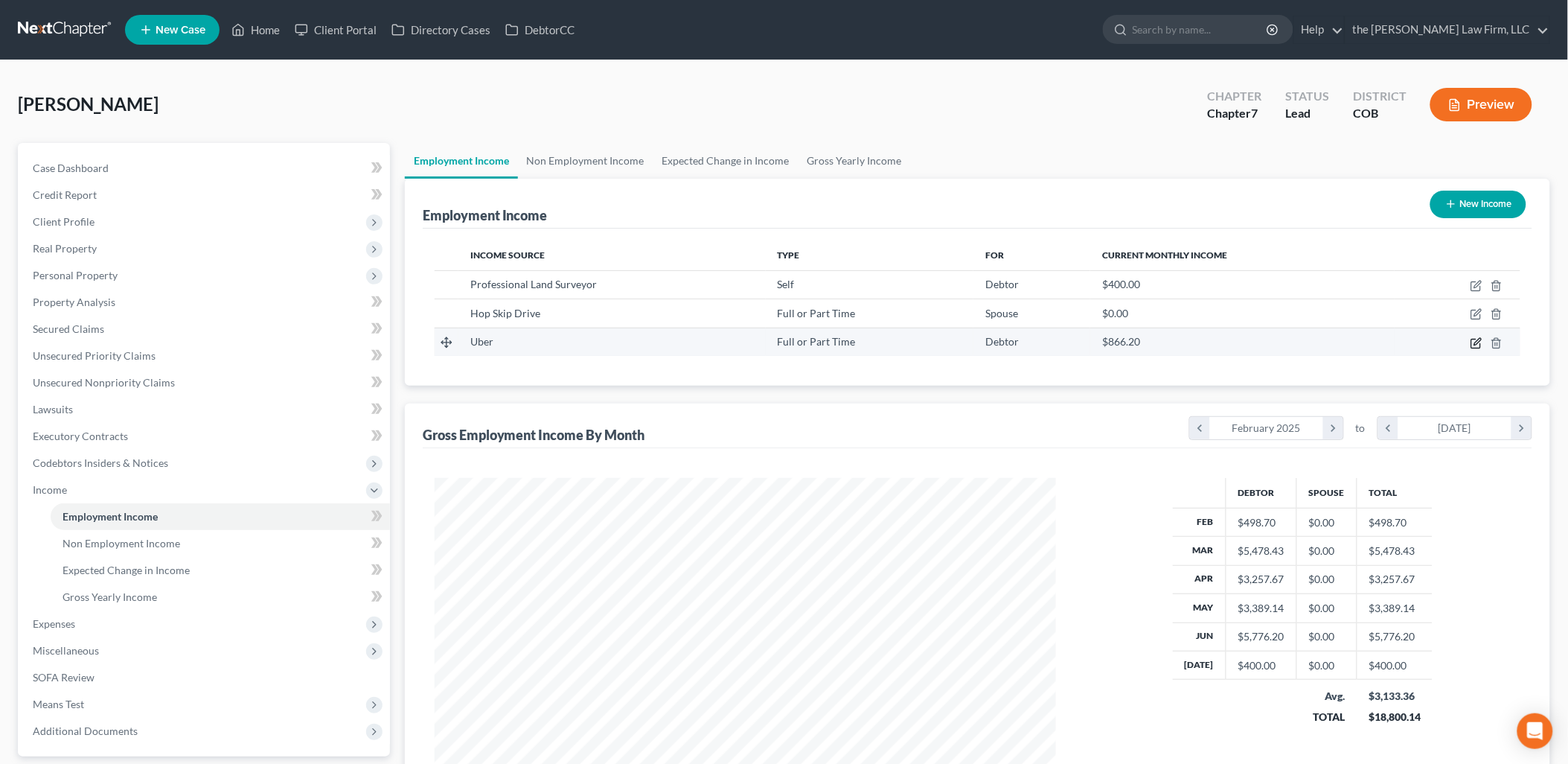
click at [1477, 340] on icon "button" at bounding box center [1478, 342] width 7 height 7
select select "0"
select select "4"
select select "0"
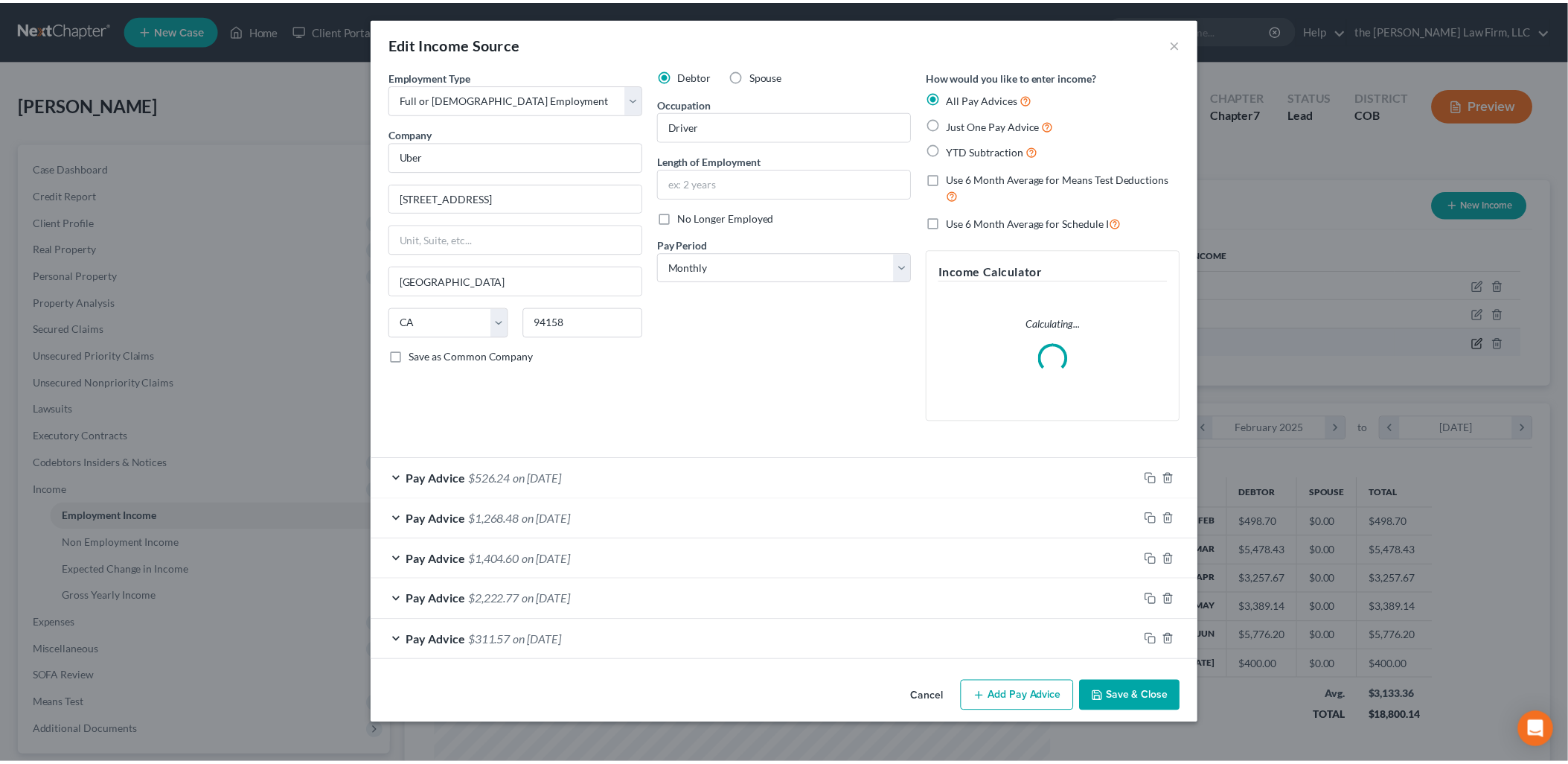
scroll to position [313, 656]
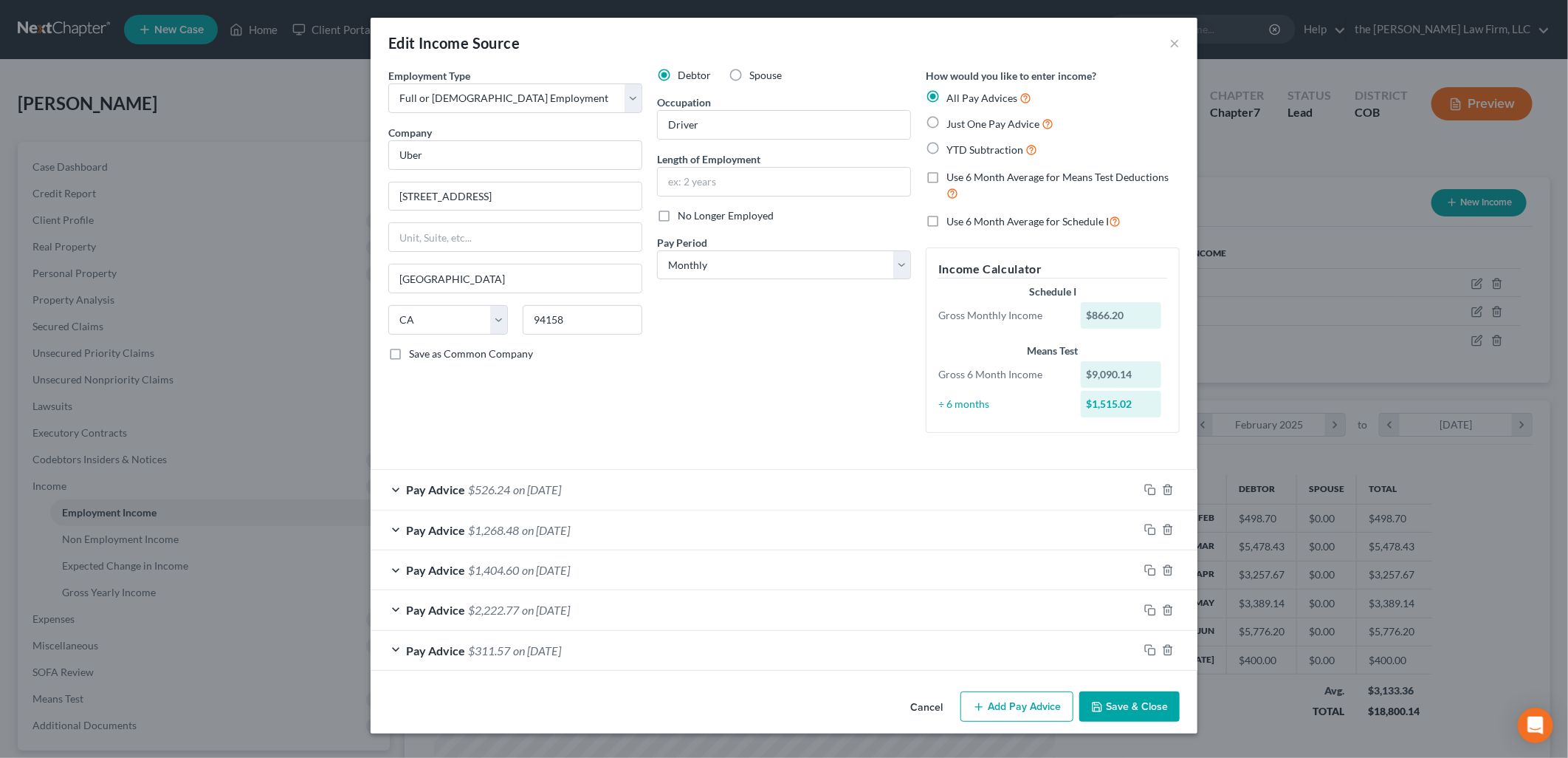
click at [1127, 709] on button "Save & Close" at bounding box center [1130, 707] width 100 height 31
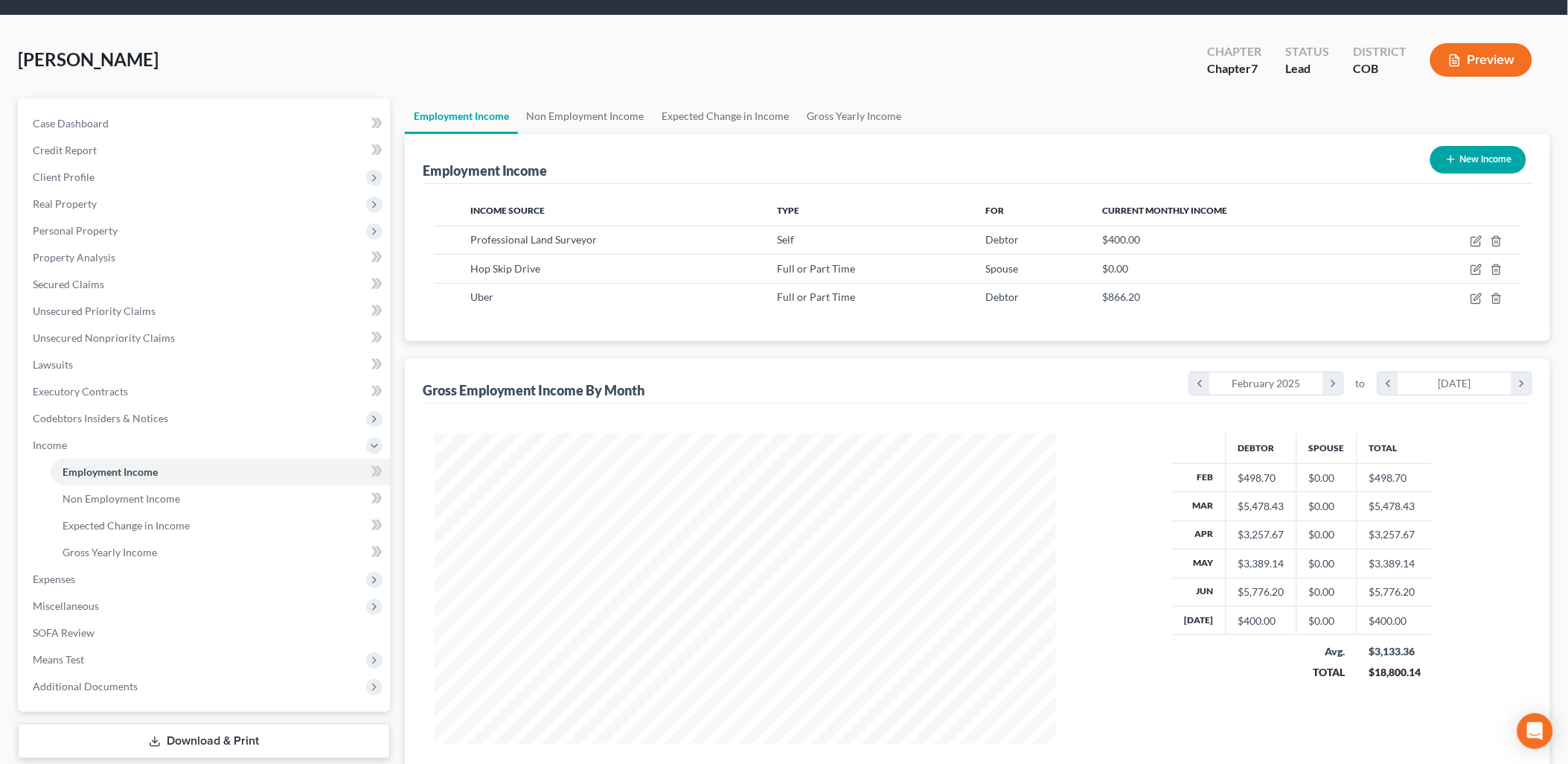
scroll to position [82, 0]
